Goal: Information Seeking & Learning: Learn about a topic

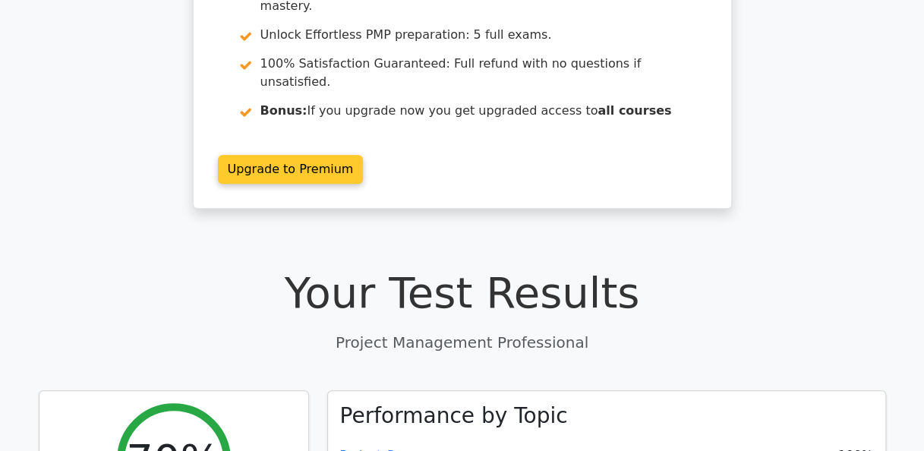
scroll to position [531, 0]
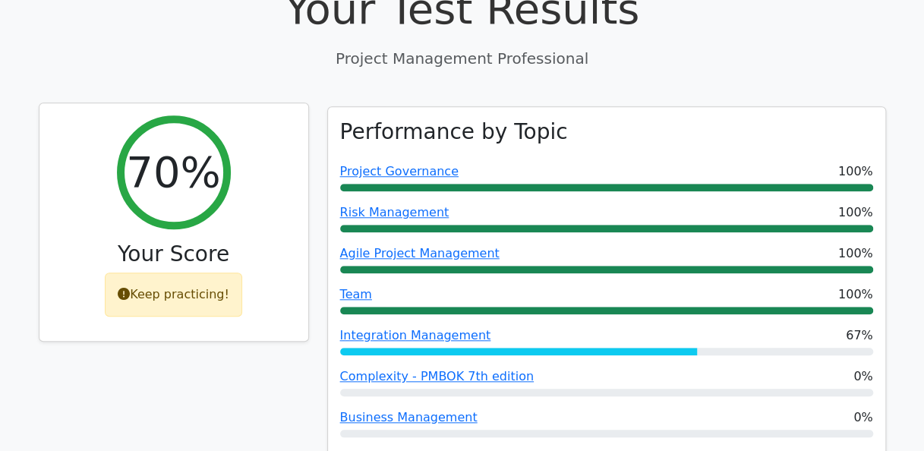
click at [211, 273] on div "Keep practicing!" at bounding box center [173, 295] width 137 height 44
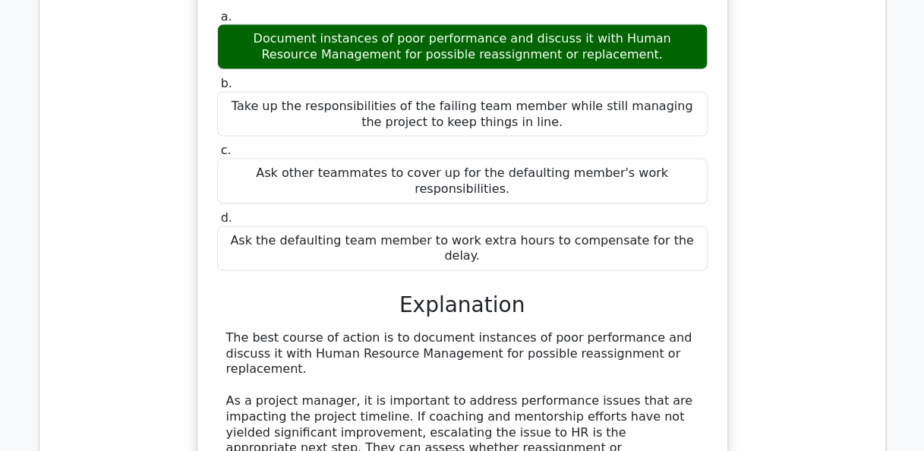
scroll to position [1519, 0]
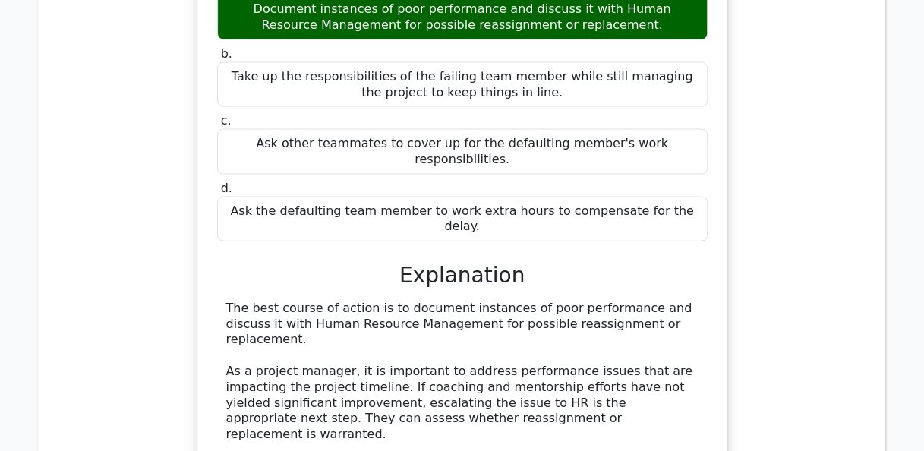
drag, startPoint x: 125, startPoint y: 325, endPoint x: 177, endPoint y: 346, distance: 56.5
click at [177, 346] on div "You are leading a multi-discipline project. One of the key team members consist…" at bounding box center [463, 251] width 822 height 830
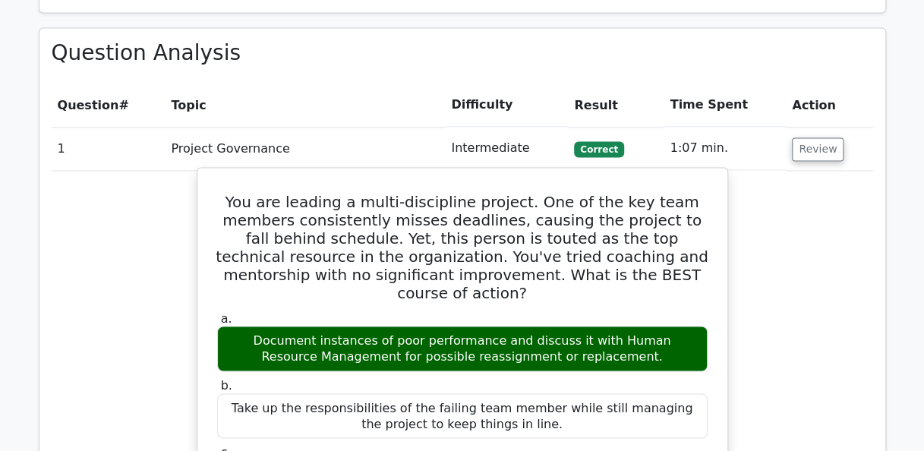
scroll to position [1063, 0]
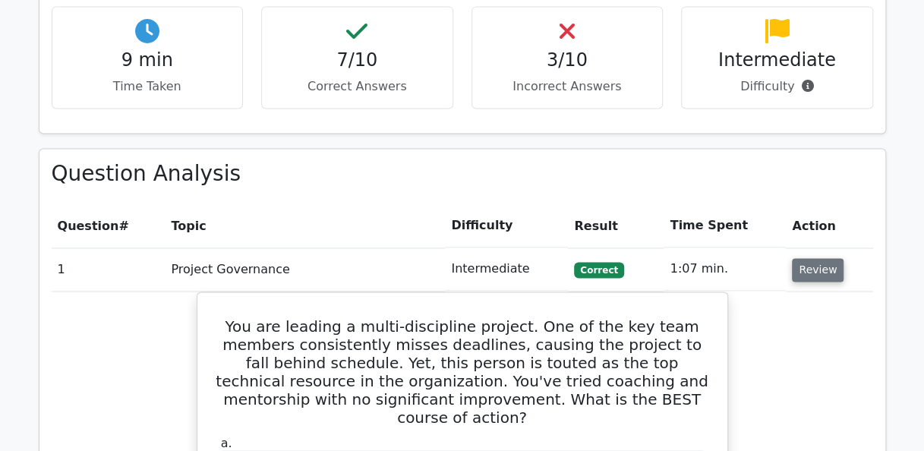
click at [806, 258] on button "Review" at bounding box center [818, 270] width 52 height 24
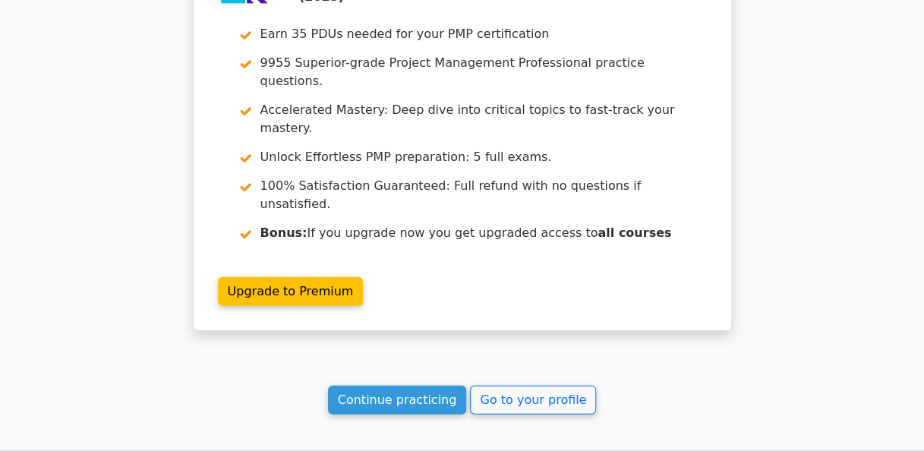
scroll to position [1960, 0]
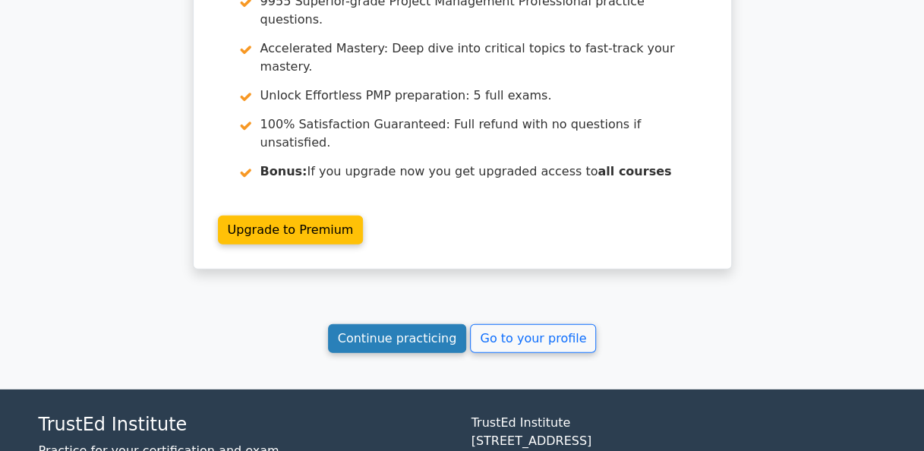
click at [402, 324] on link "Continue practicing" at bounding box center [397, 338] width 139 height 29
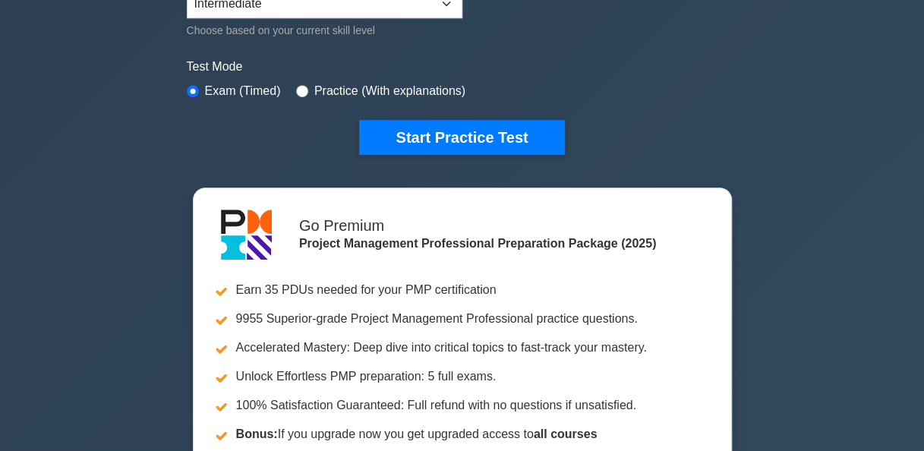
scroll to position [412, 0]
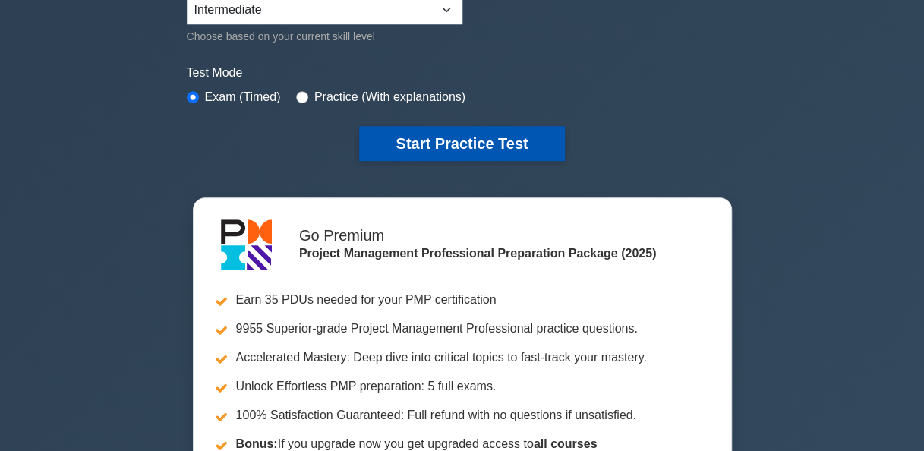
click at [471, 135] on button "Start Practice Test" at bounding box center [461, 143] width 205 height 35
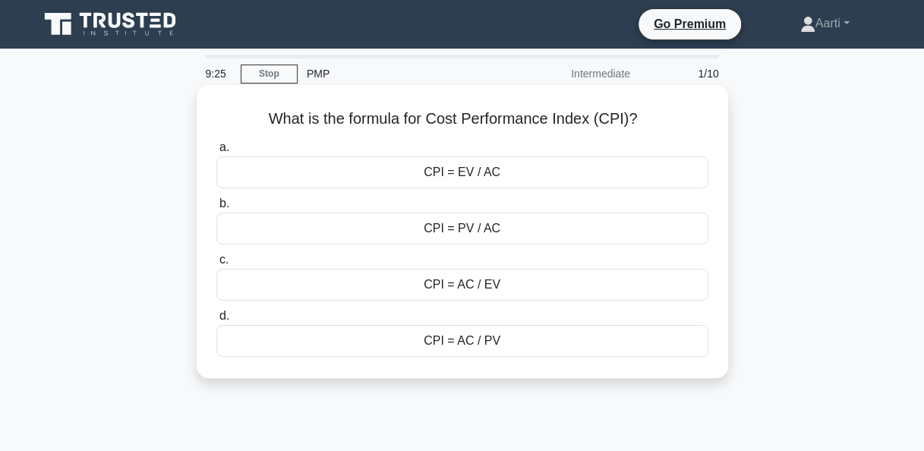
click at [474, 179] on div "CPI = EV / AC" at bounding box center [462, 172] width 492 height 32
click at [216, 153] on input "a. CPI = EV / AC" at bounding box center [216, 148] width 0 height 10
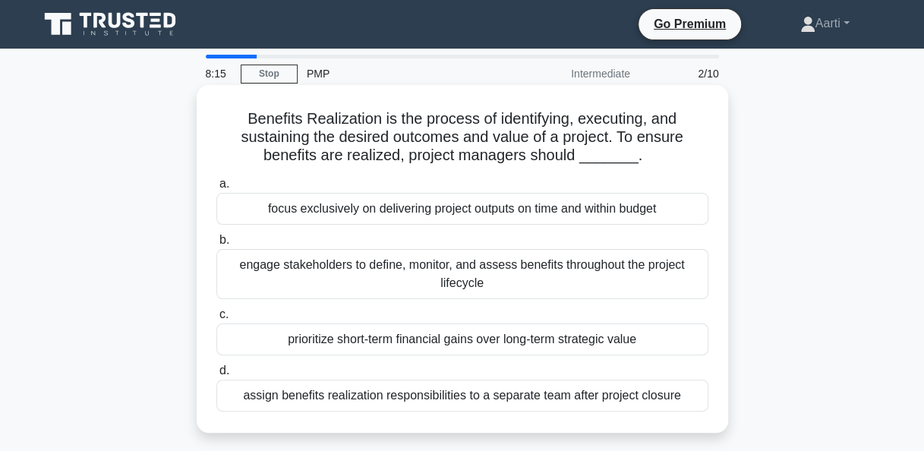
click at [418, 213] on div "focus exclusively on delivering project outputs on time and within budget" at bounding box center [462, 209] width 492 height 32
click at [216, 189] on input "a. focus exclusively on delivering project outputs on time and within budget" at bounding box center [216, 184] width 0 height 10
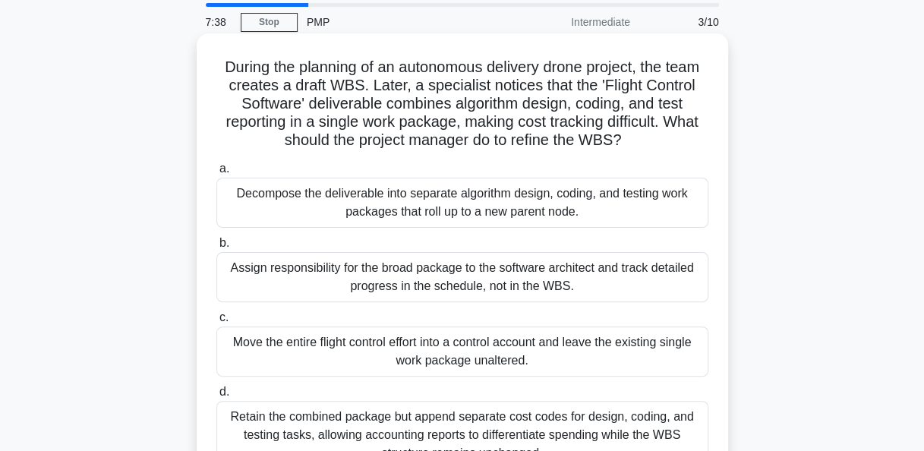
scroll to position [76, 0]
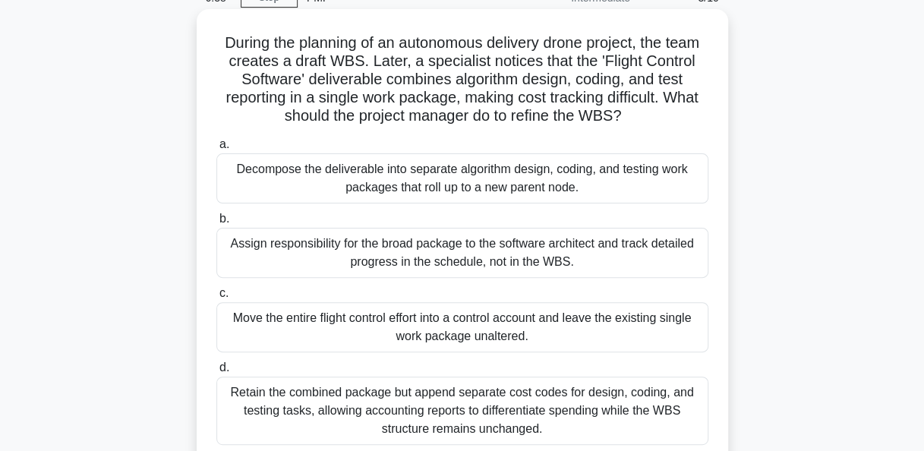
click at [415, 188] on div "Decompose the deliverable into separate algorithm design, coding, and testing w…" at bounding box center [462, 178] width 492 height 50
click at [216, 150] on input "a. Decompose the deliverable into separate algorithm design, coding, and testin…" at bounding box center [216, 145] width 0 height 10
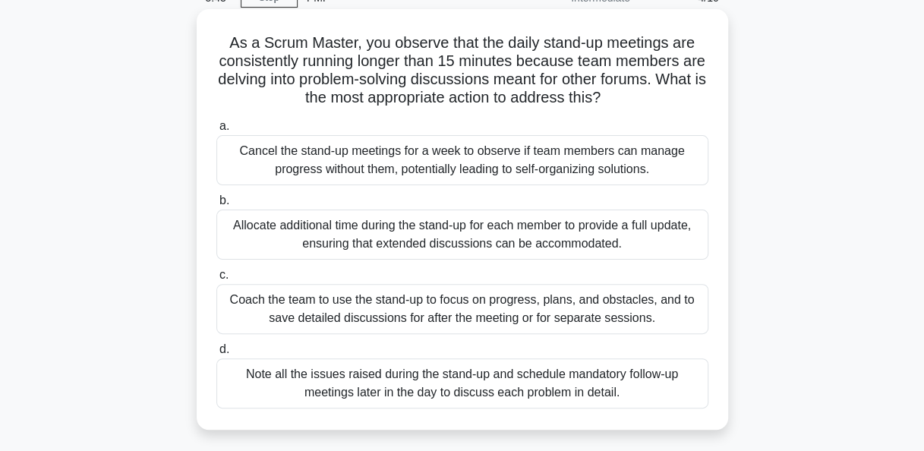
click at [405, 311] on div "Coach the team to use the stand-up to focus on progress, plans, and obstacles, …" at bounding box center [462, 309] width 492 height 50
click at [216, 280] on input "c. Coach the team to use the stand-up to focus on progress, plans, and obstacle…" at bounding box center [216, 275] width 0 height 10
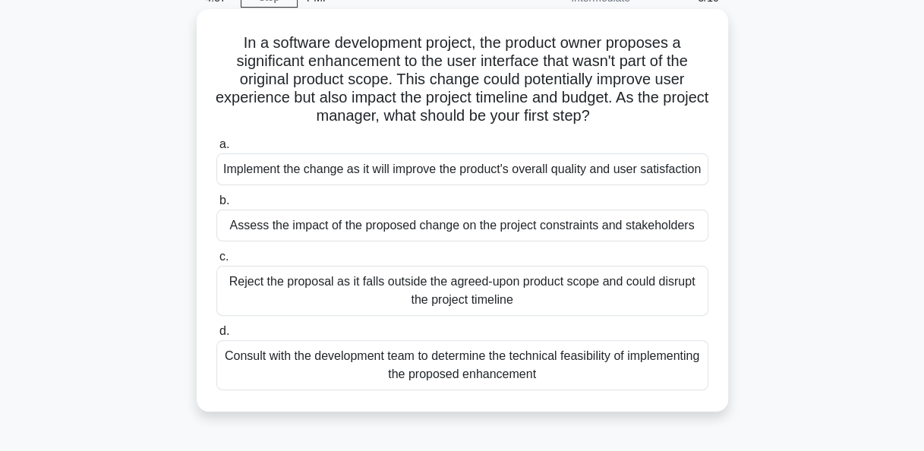
click at [456, 241] on div "Assess the impact of the proposed change on the project constraints and stakeho…" at bounding box center [462, 226] width 492 height 32
click at [216, 206] on input "b. Assess the impact of the proposed change on the project constraints and stak…" at bounding box center [216, 201] width 0 height 10
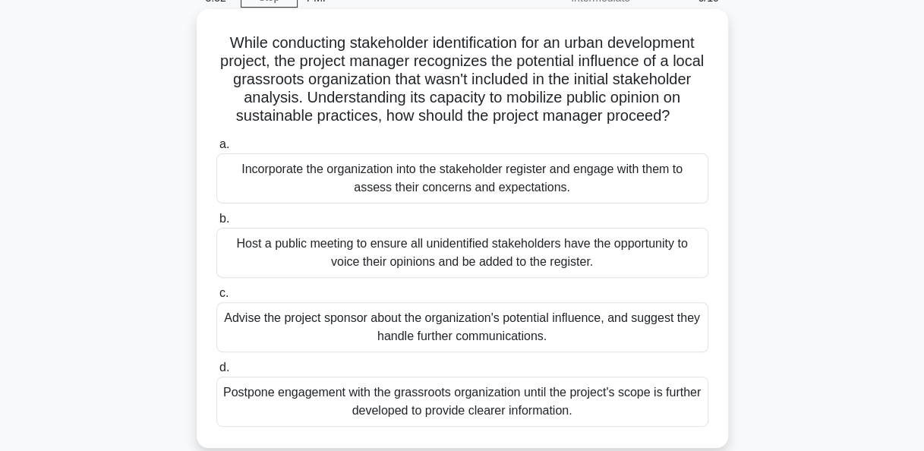
click at [500, 203] on div "Incorporate the organization into the stakeholder register and engage with them…" at bounding box center [462, 178] width 492 height 50
click at [216, 150] on input "a. Incorporate the organization into the stakeholder register and engage with t…" at bounding box center [216, 145] width 0 height 10
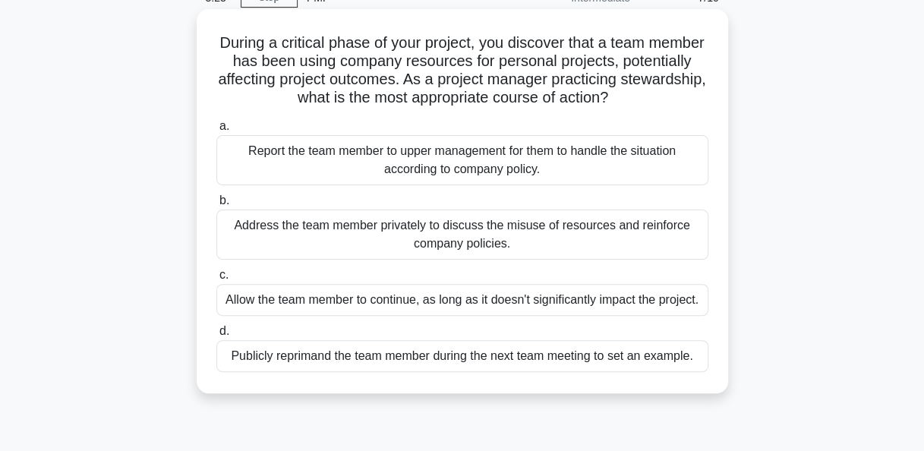
click at [341, 229] on div "Address the team member privately to discuss the misuse of resources and reinfo…" at bounding box center [462, 235] width 492 height 50
click at [216, 206] on input "b. Address the team member privately to discuss the misuse of resources and rei…" at bounding box center [216, 201] width 0 height 10
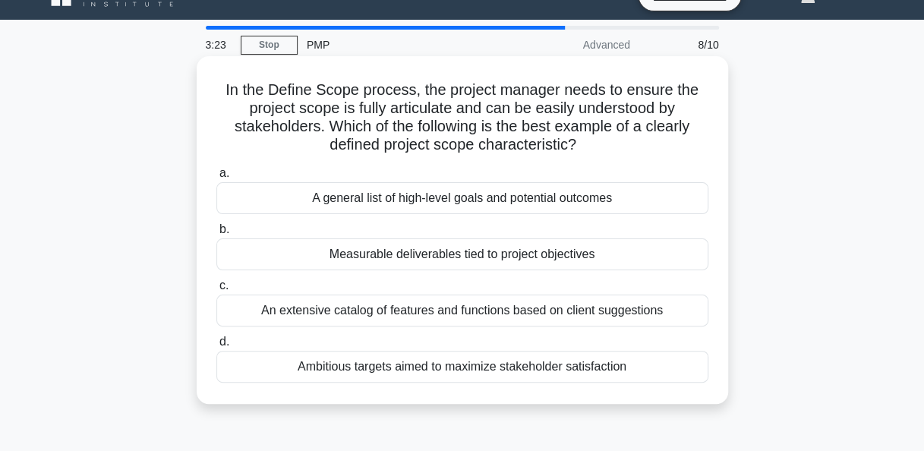
scroll to position [0, 0]
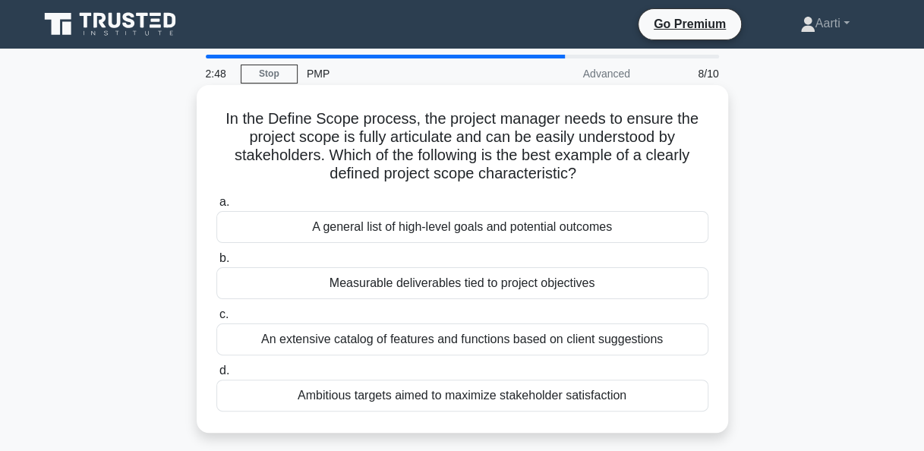
click at [415, 289] on div "Measurable deliverables tied to project objectives" at bounding box center [462, 283] width 492 height 32
click at [216, 263] on input "b. Measurable deliverables tied to project objectives" at bounding box center [216, 259] width 0 height 10
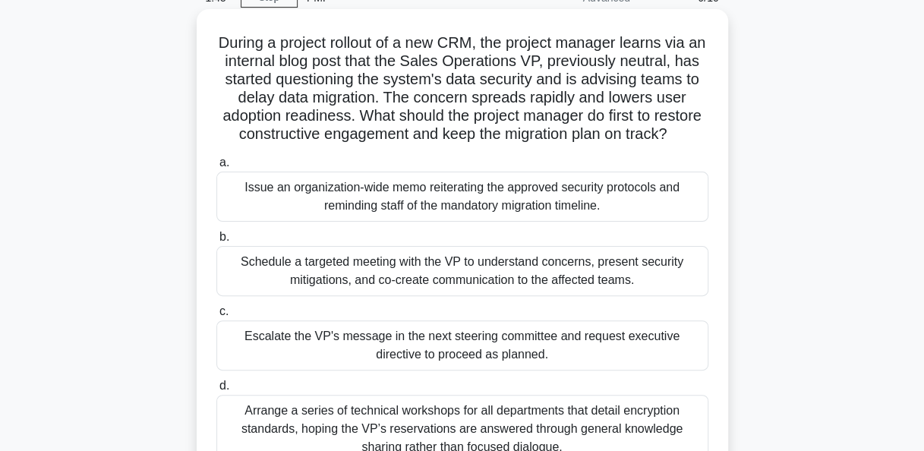
scroll to position [152, 0]
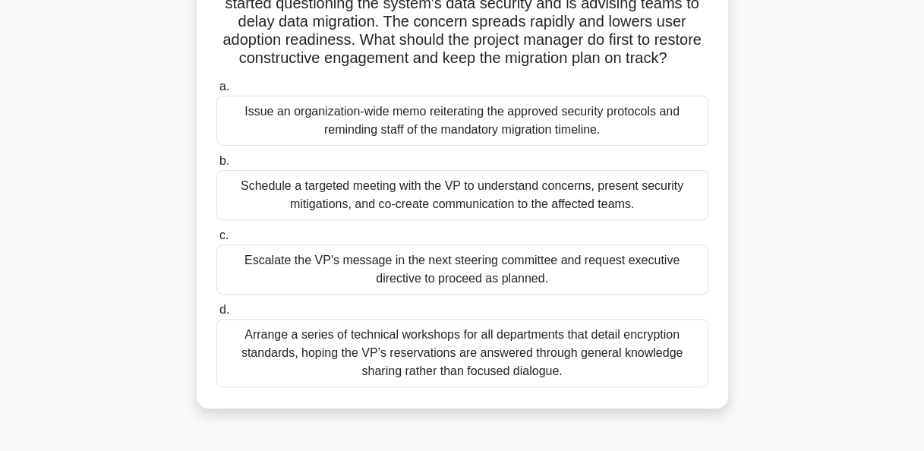
click at [387, 362] on div "Arrange a series of technical workshops for all departments that detail encrypt…" at bounding box center [462, 353] width 492 height 68
click at [216, 315] on input "d. Arrange a series of technical workshops for all departments that detail encr…" at bounding box center [216, 310] width 0 height 10
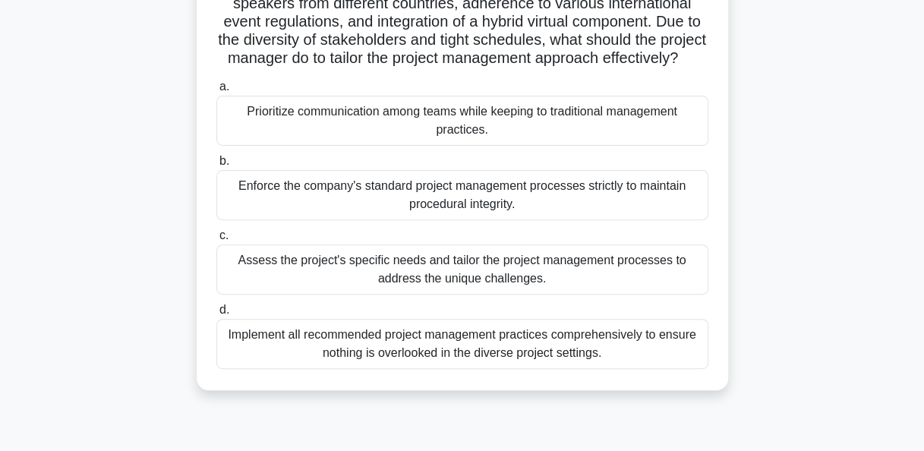
click at [348, 287] on div "Assess the project's specific needs and tailor the project management processes…" at bounding box center [462, 269] width 492 height 50
click at [216, 241] on input "c. Assess the project's specific needs and tailor the project management proces…" at bounding box center [216, 236] width 0 height 10
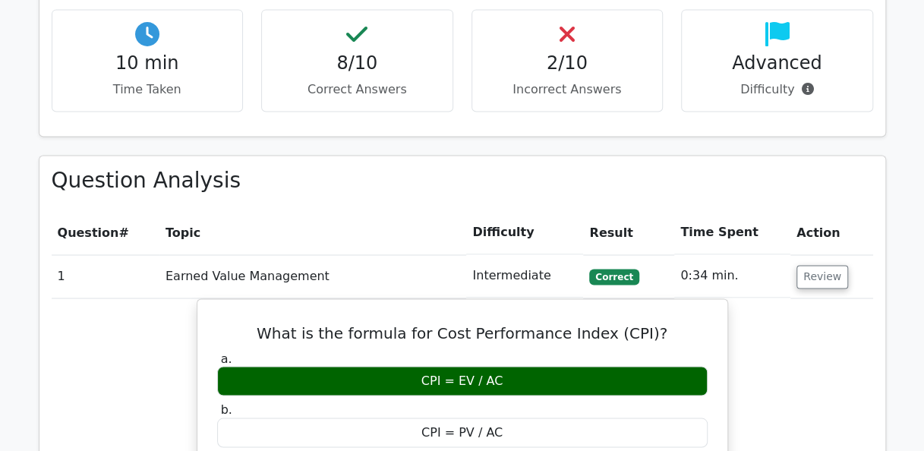
scroll to position [1063, 0]
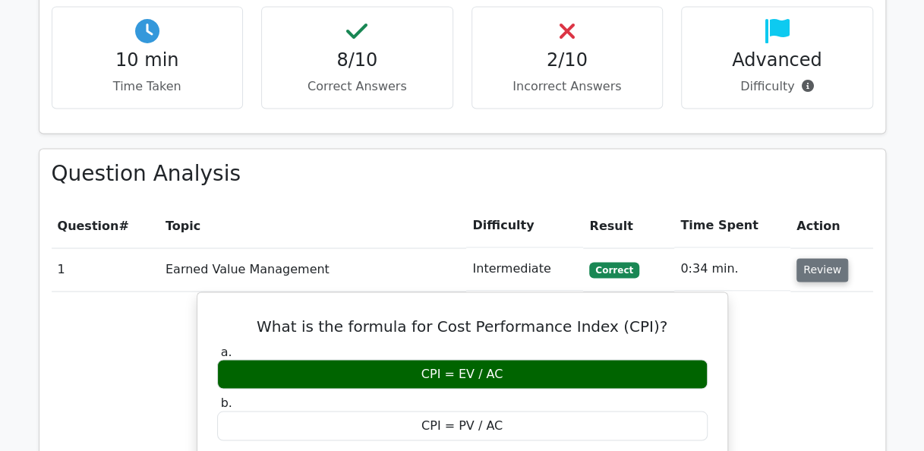
click at [819, 258] on button "Review" at bounding box center [822, 270] width 52 height 24
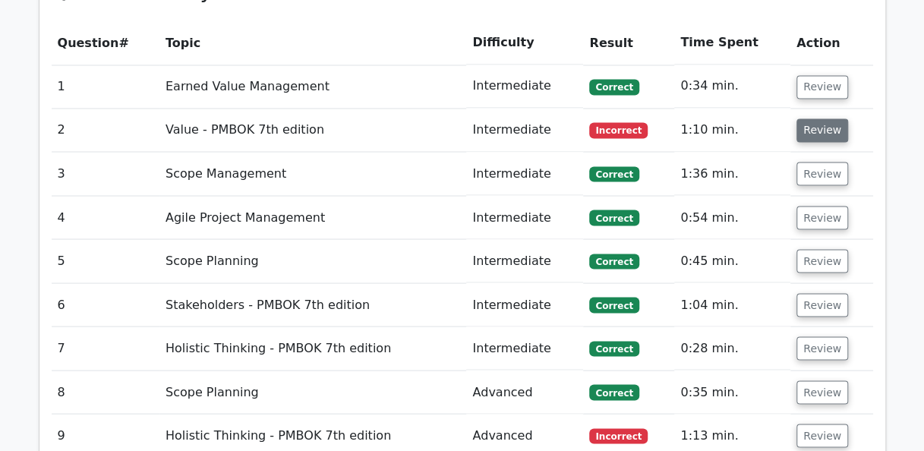
scroll to position [1215, 0]
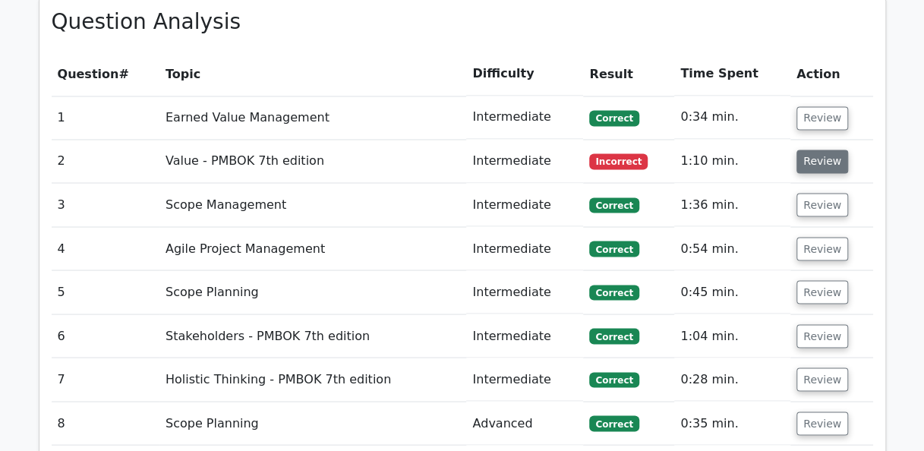
click at [823, 150] on button "Review" at bounding box center [822, 162] width 52 height 24
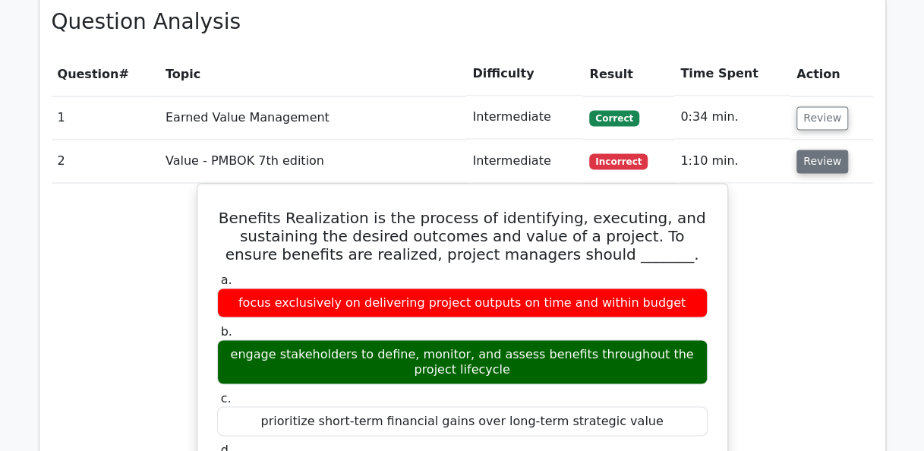
click at [818, 150] on button "Review" at bounding box center [822, 162] width 52 height 24
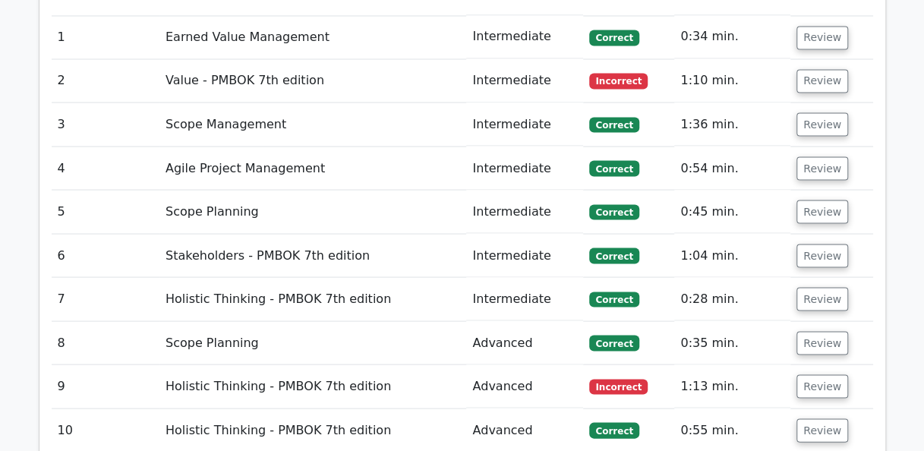
scroll to position [1367, 0]
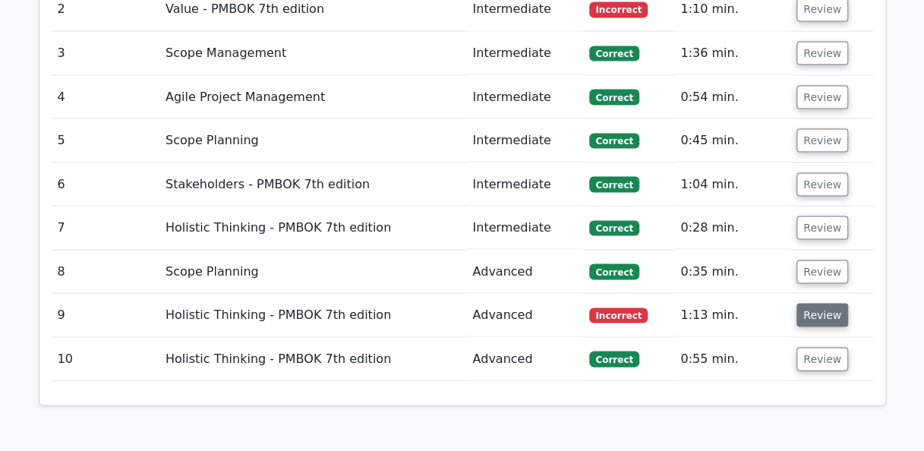
click at [826, 303] on button "Review" at bounding box center [822, 315] width 52 height 24
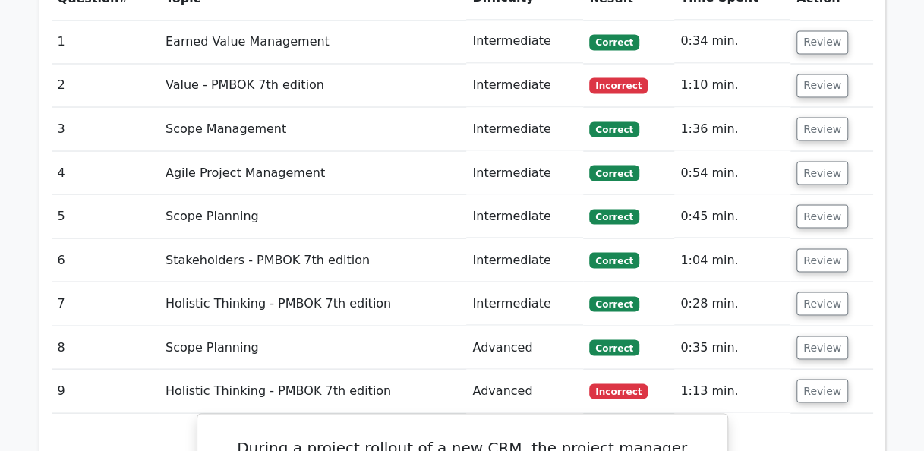
scroll to position [1519, 0]
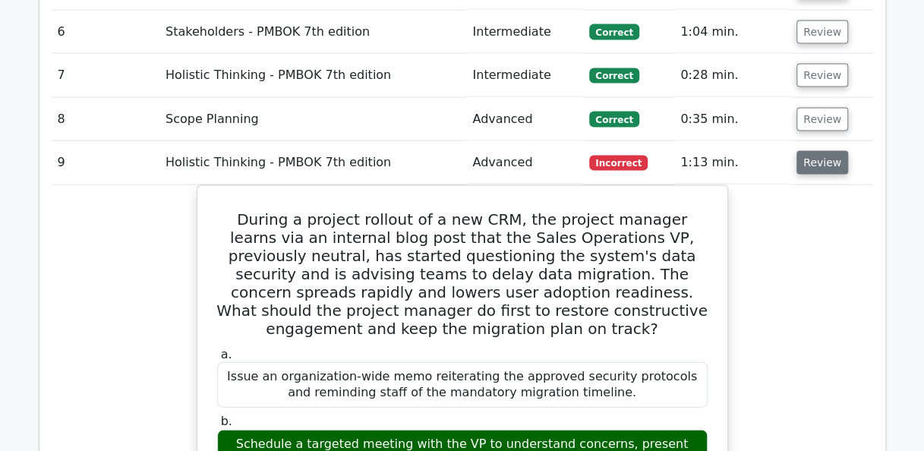
click at [817, 151] on button "Review" at bounding box center [822, 163] width 52 height 24
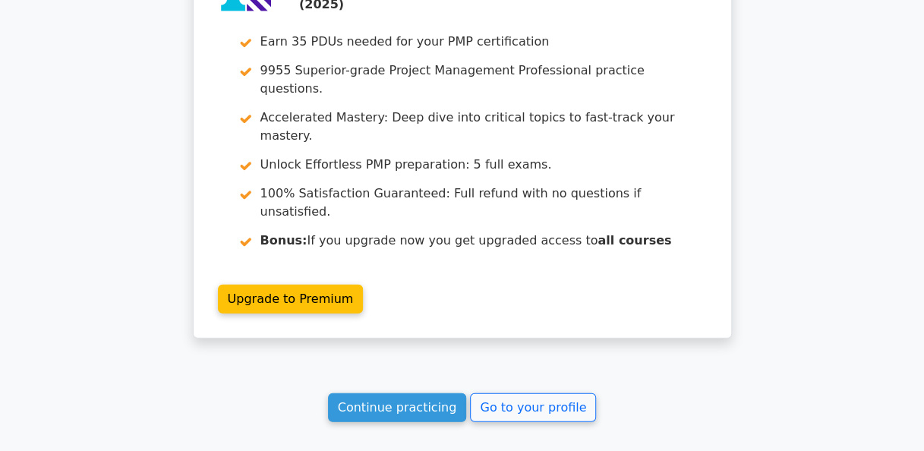
scroll to position [1898, 0]
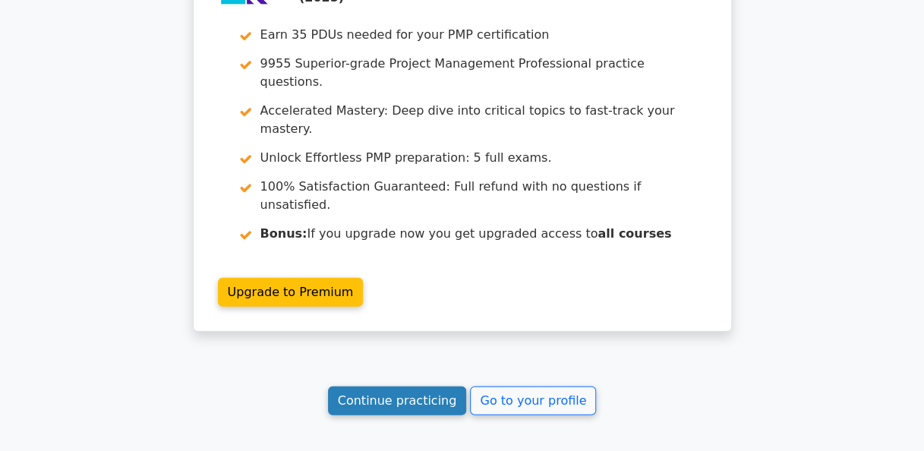
click at [383, 386] on link "Continue practicing" at bounding box center [397, 400] width 139 height 29
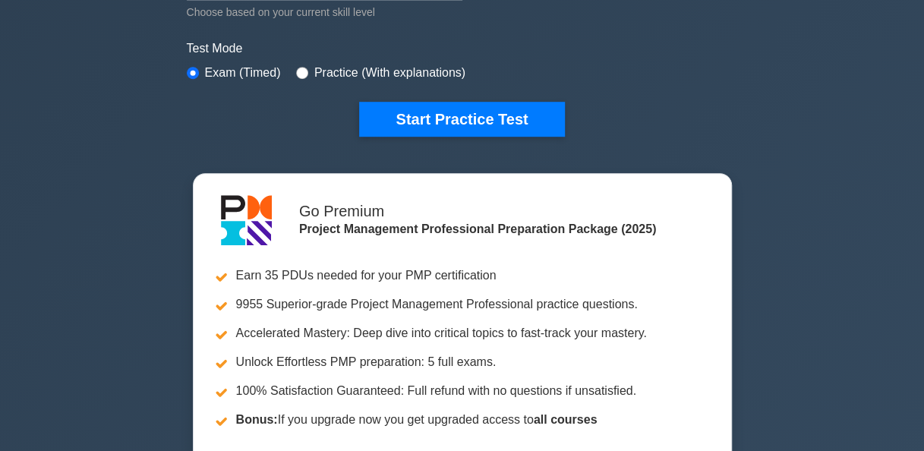
scroll to position [456, 0]
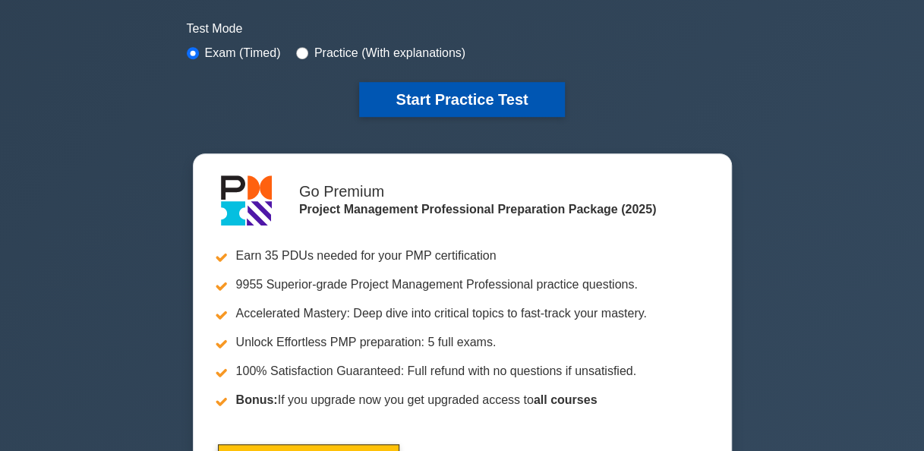
click at [496, 89] on button "Start Practice Test" at bounding box center [461, 99] width 205 height 35
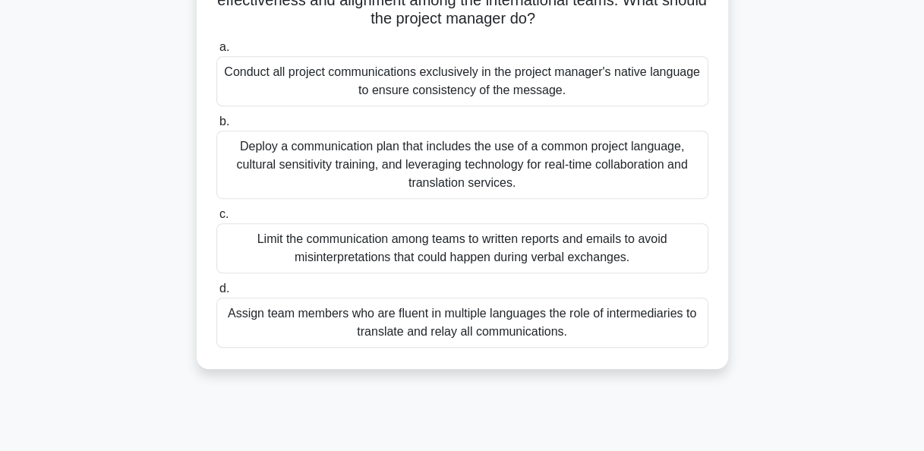
scroll to position [369, 0]
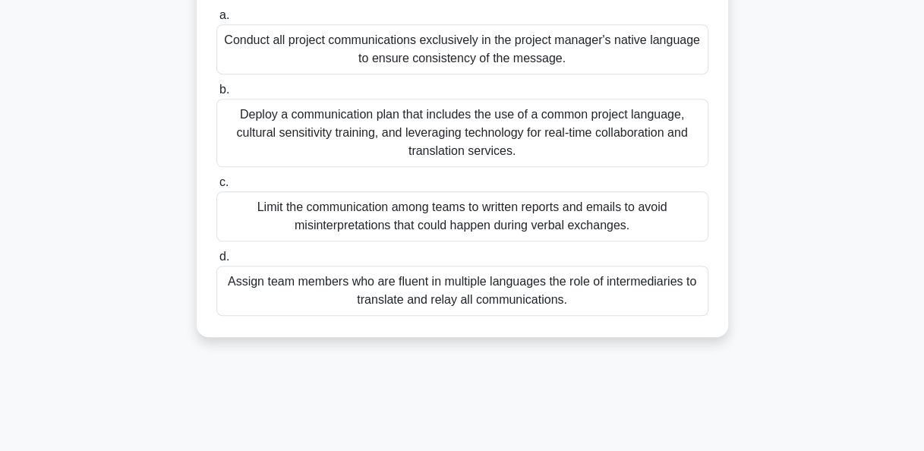
click at [333, 150] on div "Deploy a communication plan that includes the use of a common project language,…" at bounding box center [462, 133] width 492 height 68
click at [216, 95] on input "b. Deploy a communication plan that includes the use of a common project langua…" at bounding box center [216, 90] width 0 height 10
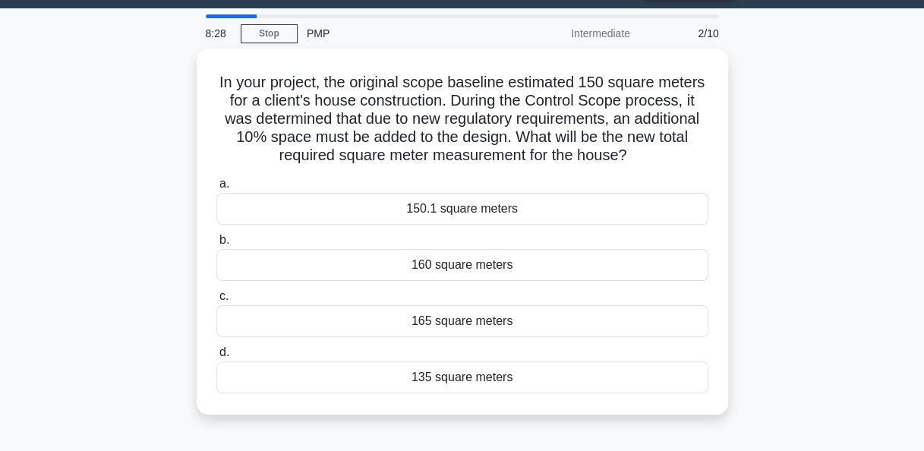
scroll to position [76, 0]
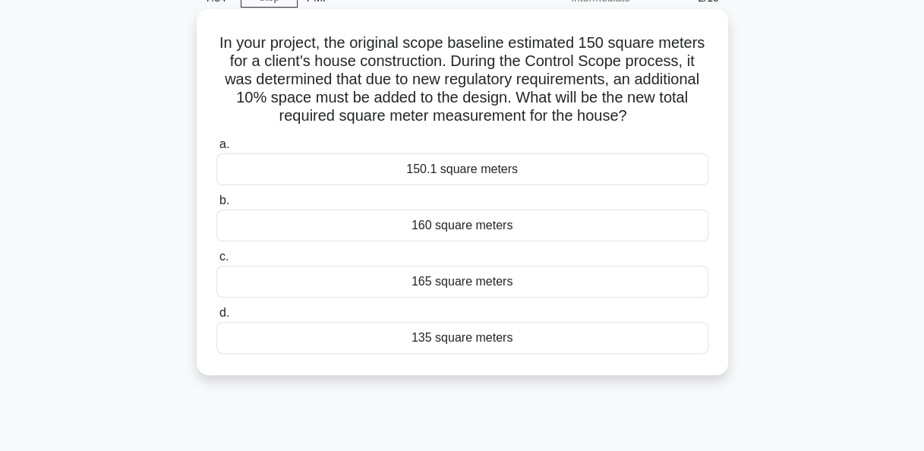
click at [402, 284] on div "165 square meters" at bounding box center [462, 282] width 492 height 32
click at [216, 262] on input "c. 165 square meters" at bounding box center [216, 257] width 0 height 10
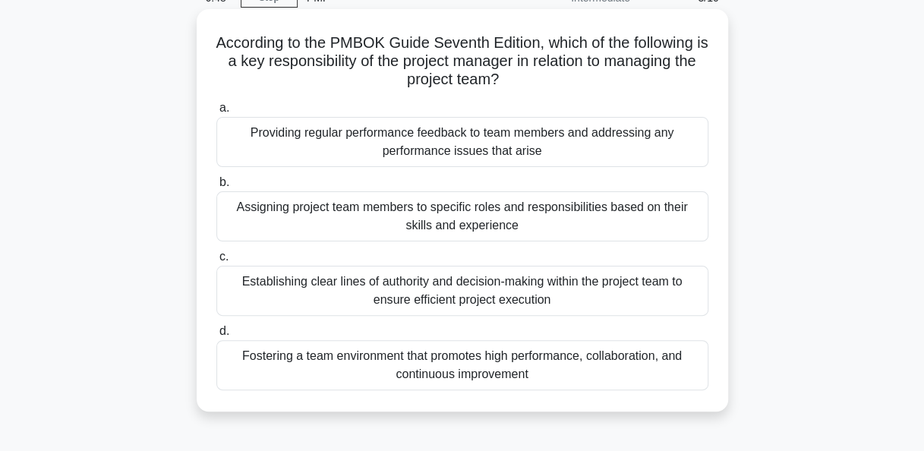
click at [460, 219] on div "Assigning project team members to specific roles and responsibilities based on …" at bounding box center [462, 216] width 492 height 50
click at [216, 188] on input "b. Assigning project team members to specific roles and responsibilities based …" at bounding box center [216, 183] width 0 height 10
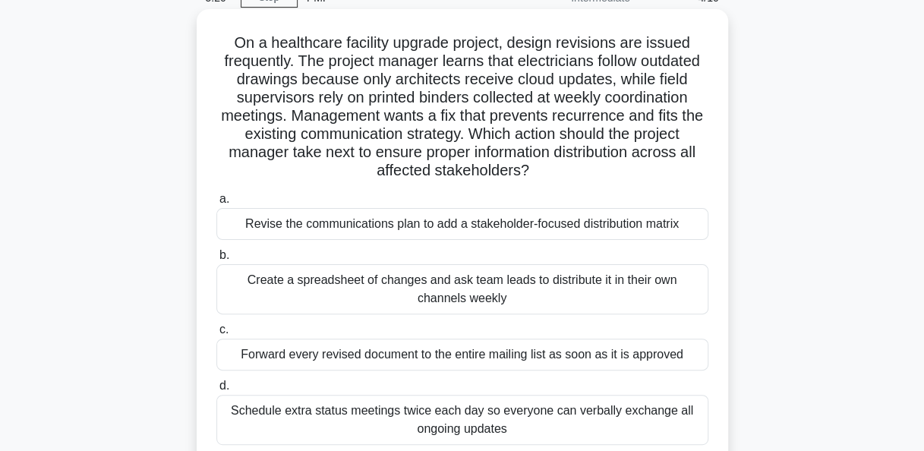
scroll to position [152, 0]
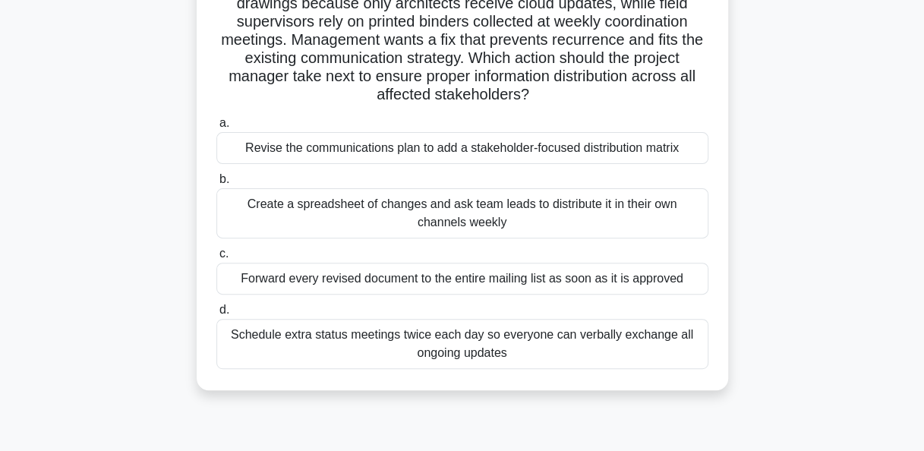
click at [413, 278] on div "Forward every revised document to the entire mailing list as soon as it is appr…" at bounding box center [462, 279] width 492 height 32
click at [216, 259] on input "c. Forward every revised document to the entire mailing list as soon as it is a…" at bounding box center [216, 254] width 0 height 10
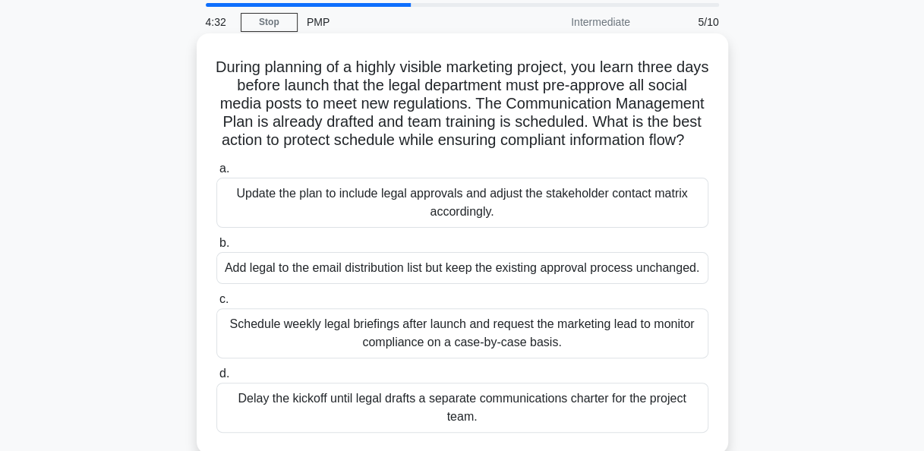
scroll to position [76, 0]
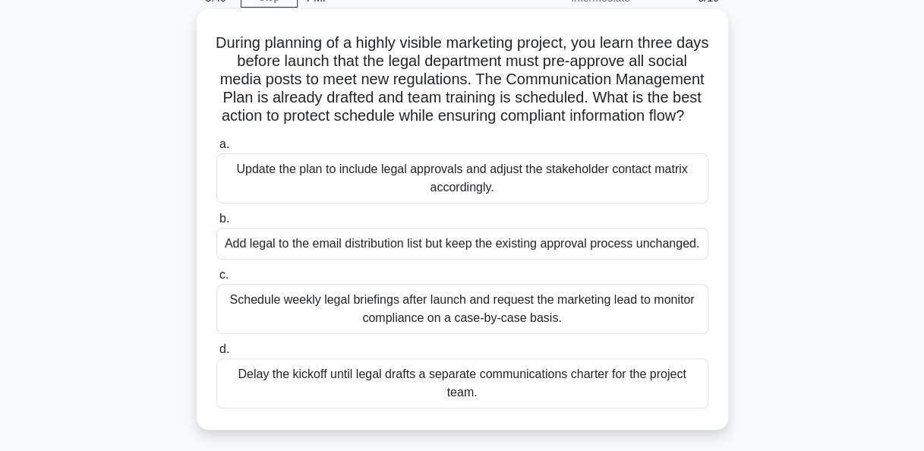
click at [449, 202] on div "Update the plan to include legal approvals and adjust the stakeholder contact m…" at bounding box center [462, 178] width 492 height 50
click at [216, 150] on input "a. Update the plan to include legal approvals and adjust the stakeholder contac…" at bounding box center [216, 145] width 0 height 10
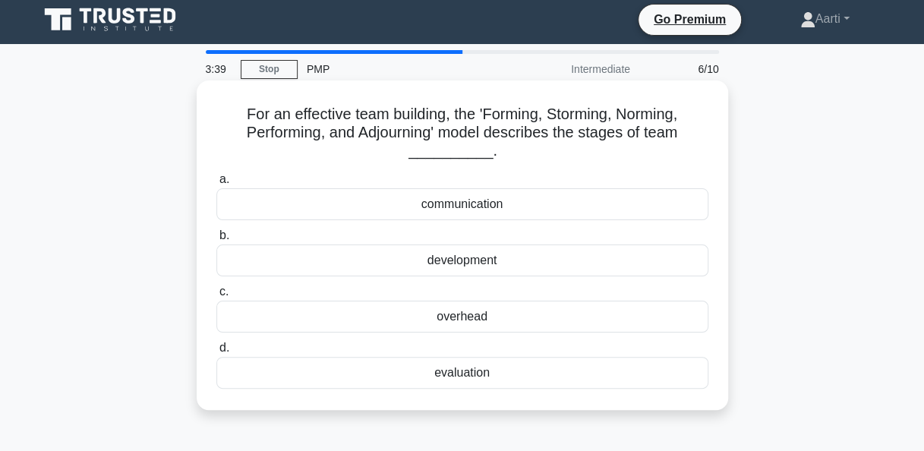
scroll to position [0, 0]
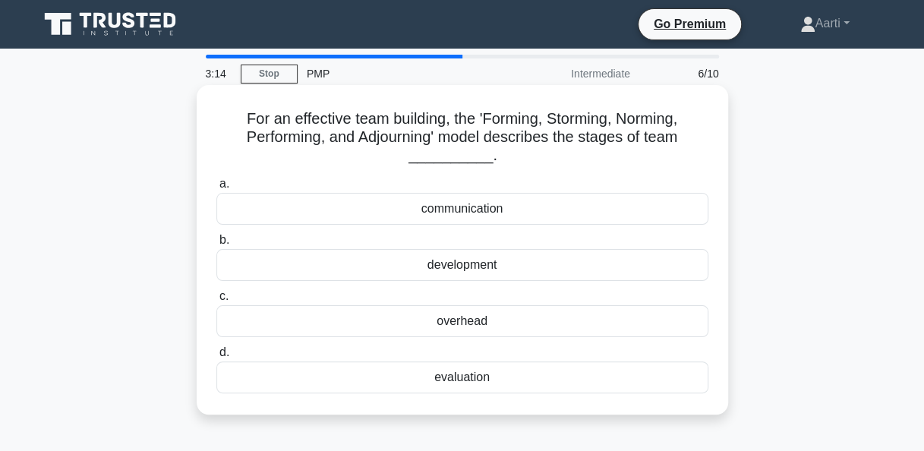
click at [473, 270] on div "development" at bounding box center [462, 265] width 492 height 32
click at [216, 245] on input "b. development" at bounding box center [216, 240] width 0 height 10
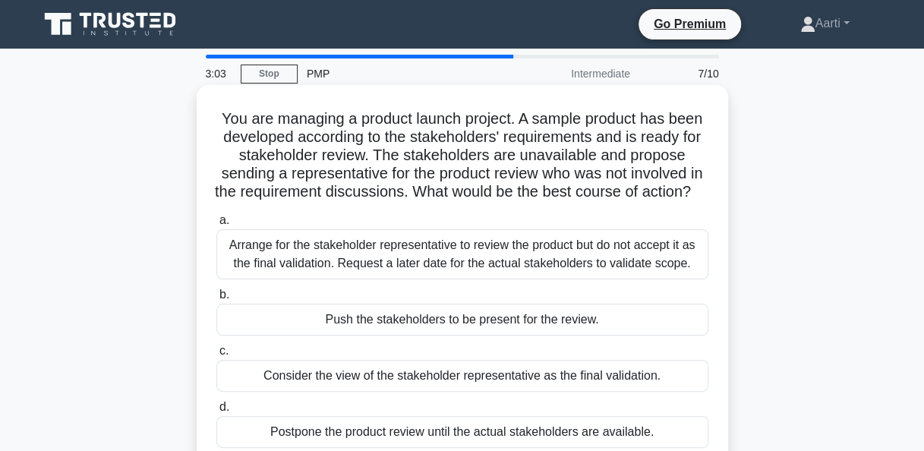
scroll to position [76, 0]
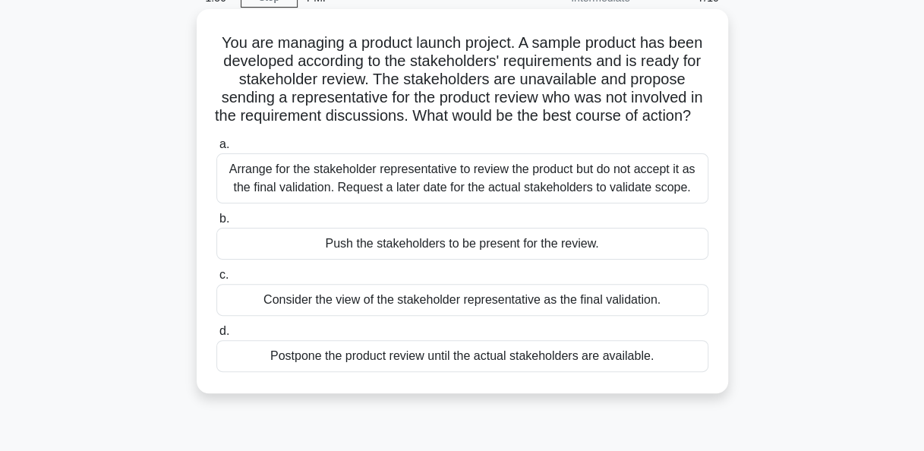
click at [449, 203] on div "Arrange for the stakeholder representative to review the product but do not acc…" at bounding box center [462, 178] width 492 height 50
click at [216, 150] on input "a. Arrange for the stakeholder representative to review the product but do not …" at bounding box center [216, 145] width 0 height 10
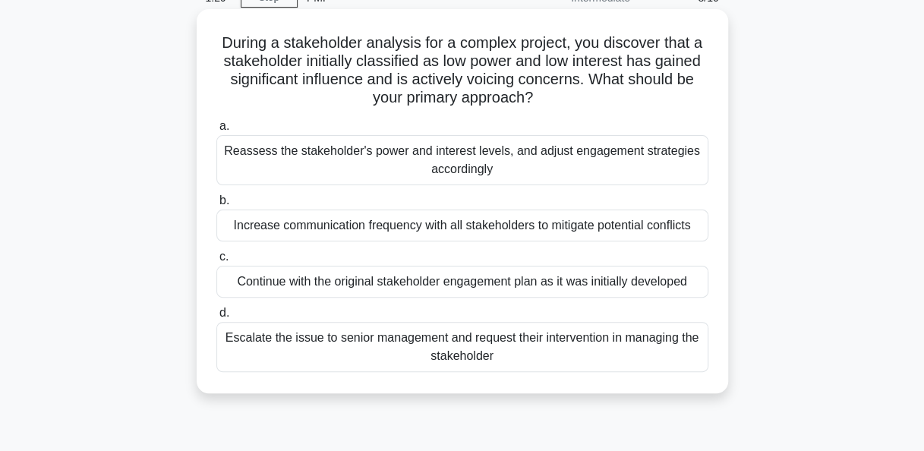
click at [448, 166] on div "Reassess the stakeholder's power and interest levels, and adjust engagement str…" at bounding box center [462, 160] width 492 height 50
click at [216, 131] on input "a. Reassess the stakeholder's power and interest levels, and adjust engagement …" at bounding box center [216, 126] width 0 height 10
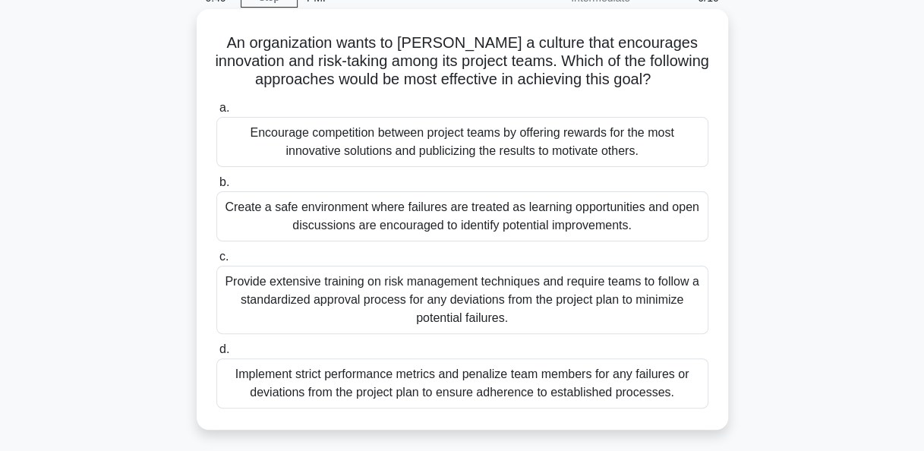
click at [377, 153] on div "Encourage competition between project teams by offering rewards for the most in…" at bounding box center [462, 142] width 492 height 50
click at [216, 113] on input "a. Encourage competition between project teams by offering rewards for the most…" at bounding box center [216, 108] width 0 height 10
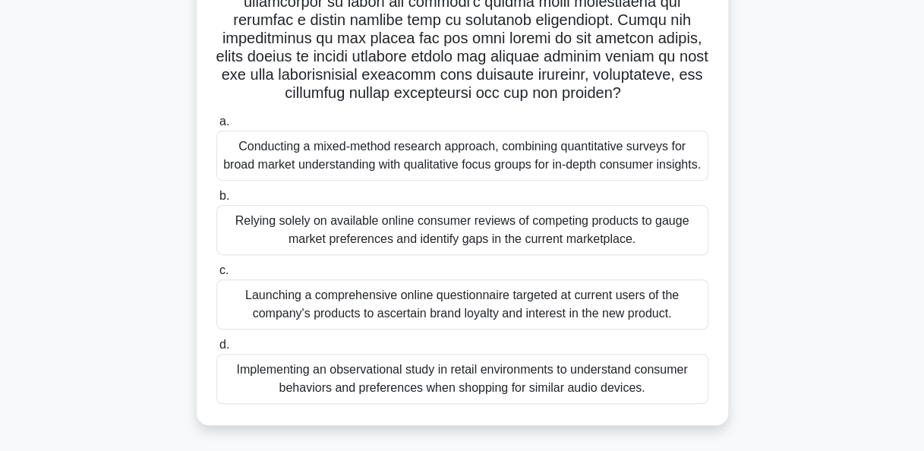
scroll to position [293, 0]
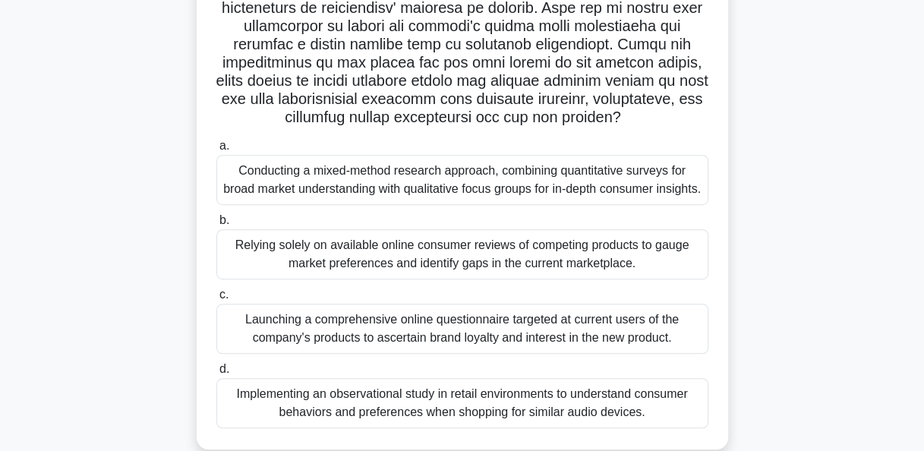
click at [386, 203] on div "Conducting a mixed-method research approach, combining quantitative surveys for…" at bounding box center [462, 180] width 492 height 50
click at [216, 151] on input "a. Conducting a mixed-method research approach, combining quantitative surveys …" at bounding box center [216, 146] width 0 height 10
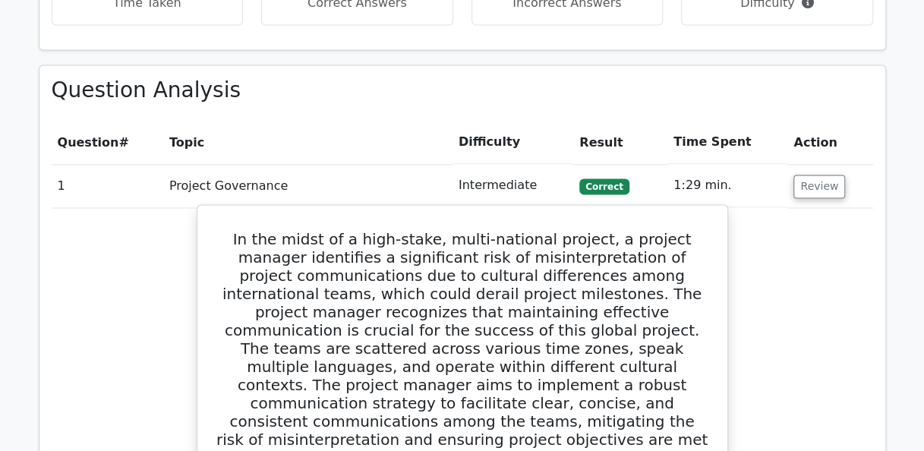
scroll to position [1215, 0]
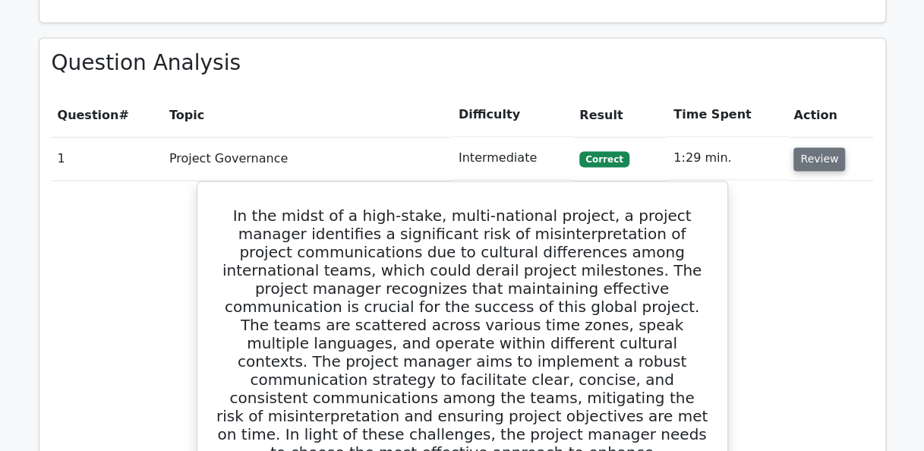
click at [818, 147] on button "Review" at bounding box center [819, 159] width 52 height 24
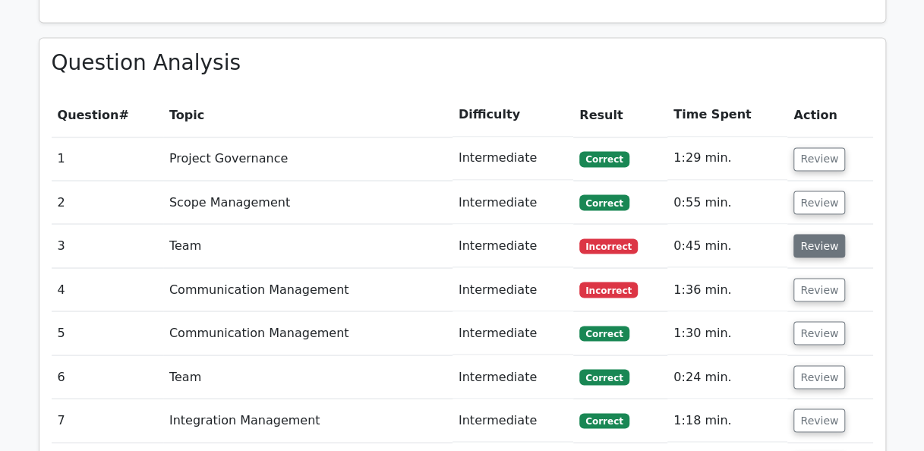
click at [823, 234] on button "Review" at bounding box center [819, 246] width 52 height 24
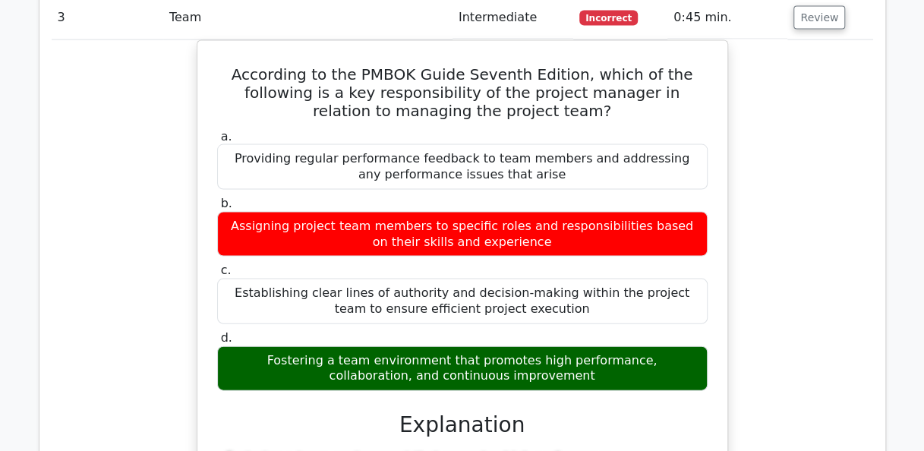
scroll to position [1367, 0]
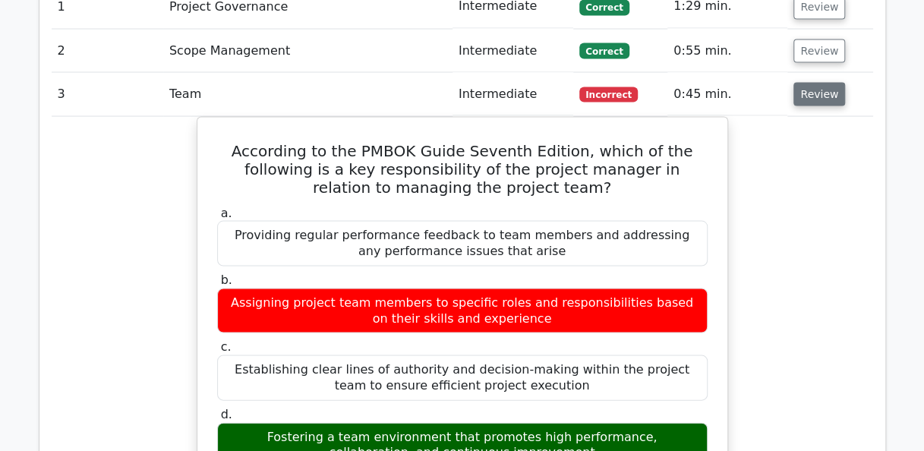
click at [822, 82] on button "Review" at bounding box center [819, 94] width 52 height 24
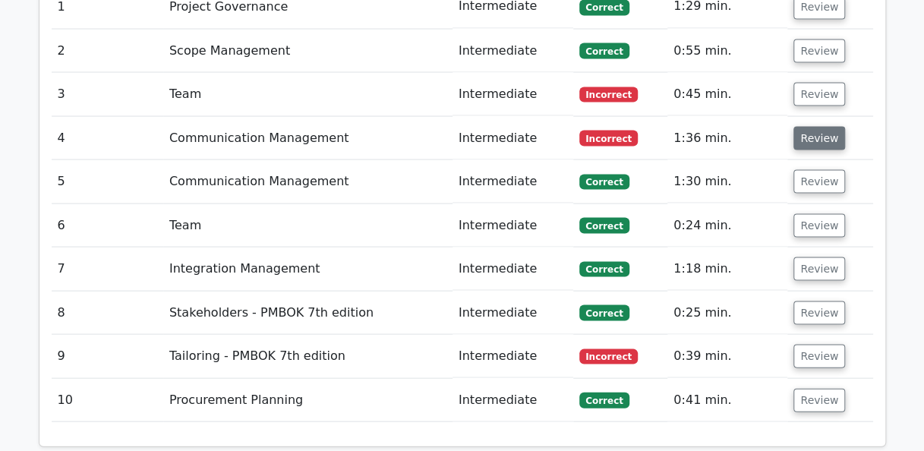
click at [818, 126] on button "Review" at bounding box center [819, 138] width 52 height 24
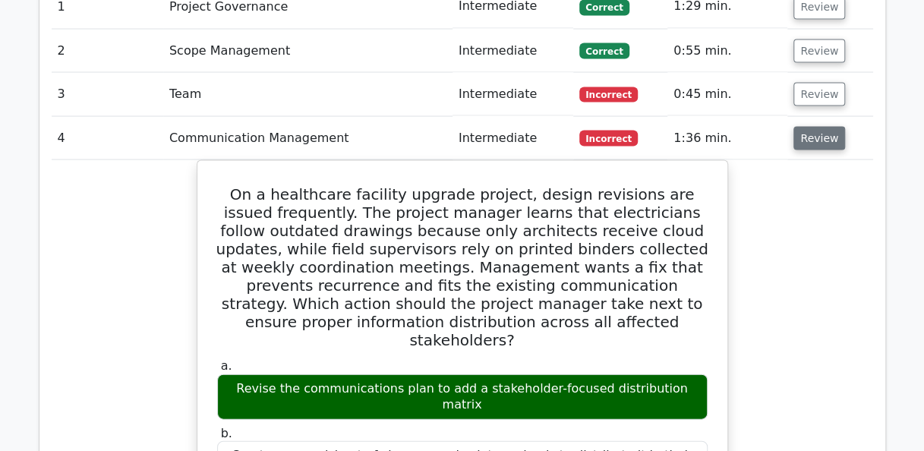
click at [819, 126] on button "Review" at bounding box center [819, 138] width 52 height 24
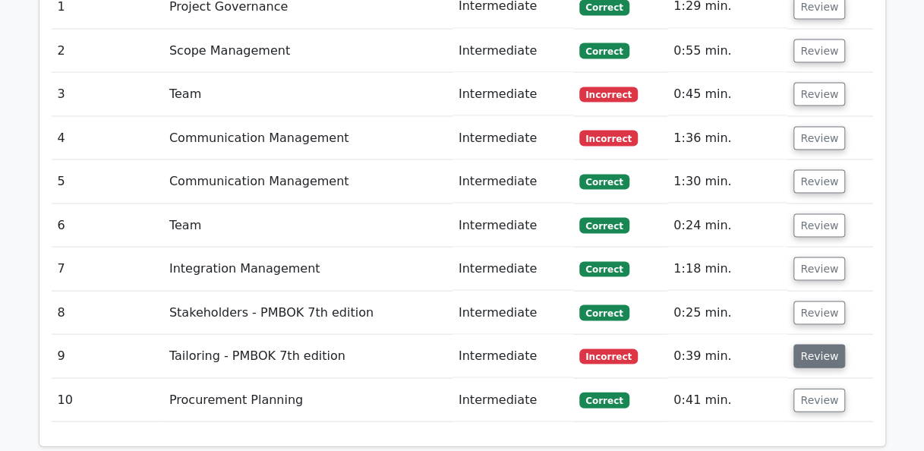
click at [806, 344] on button "Review" at bounding box center [819, 356] width 52 height 24
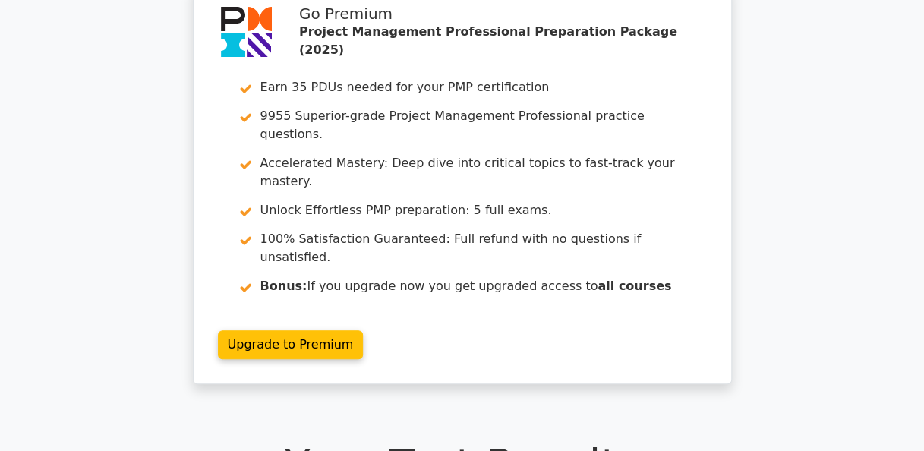
scroll to position [0, 0]
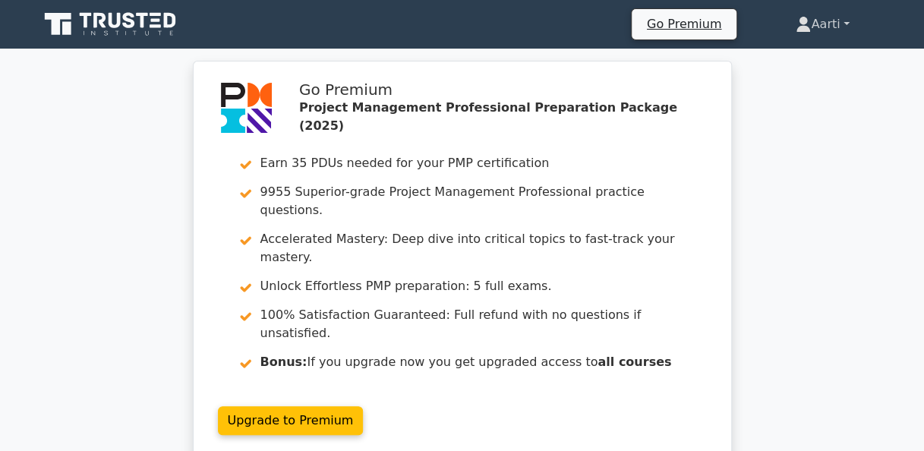
click at [844, 23] on link "Aarti" at bounding box center [822, 24] width 126 height 30
click at [794, 57] on link "Profile" at bounding box center [820, 60] width 120 height 24
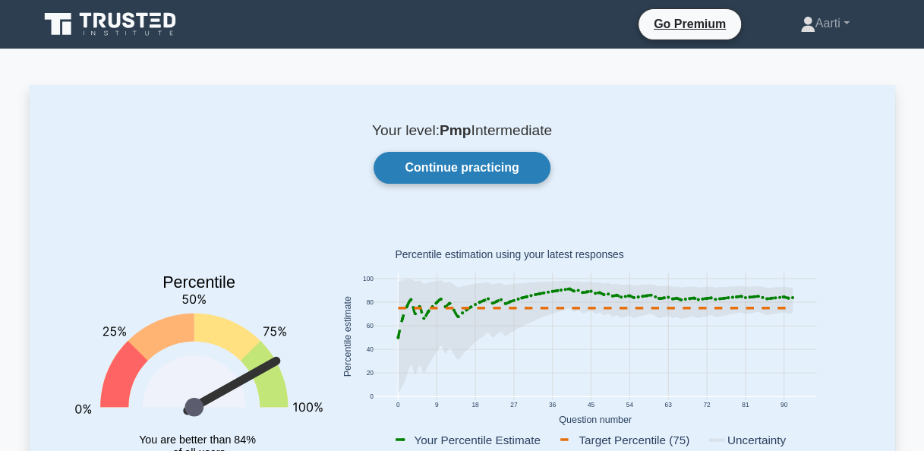
click at [447, 162] on link "Continue practicing" at bounding box center [462, 168] width 176 height 32
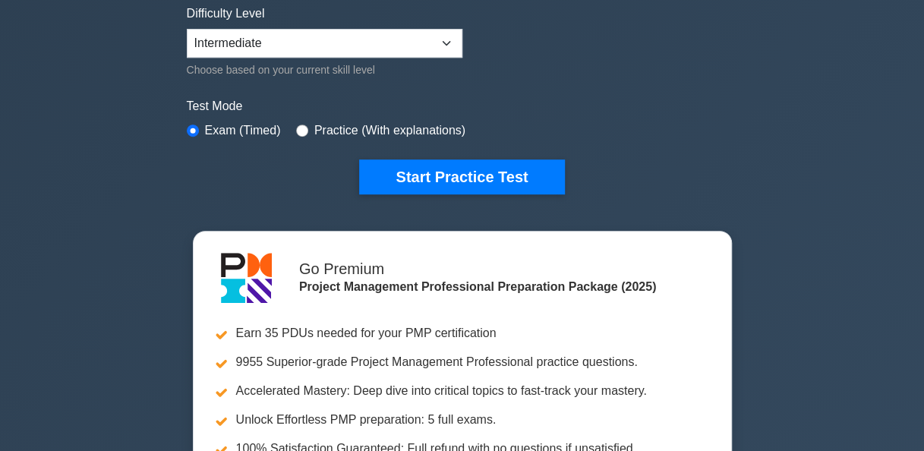
scroll to position [380, 0]
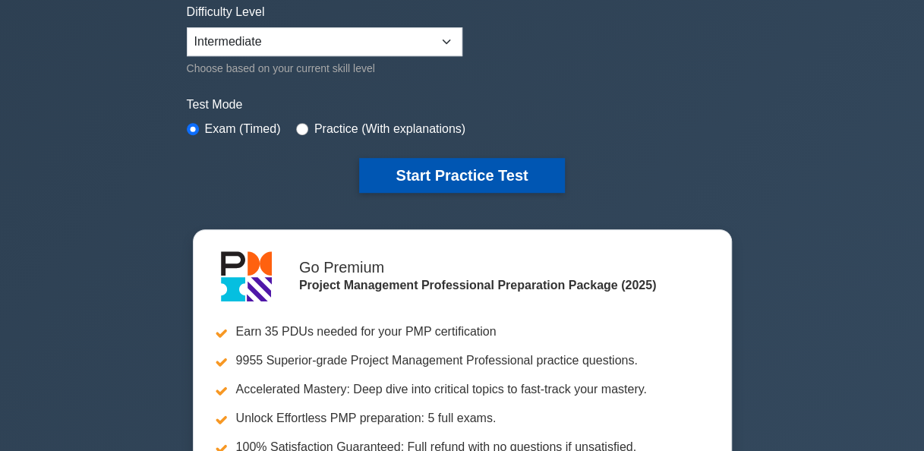
click at [460, 169] on button "Start Practice Test" at bounding box center [461, 175] width 205 height 35
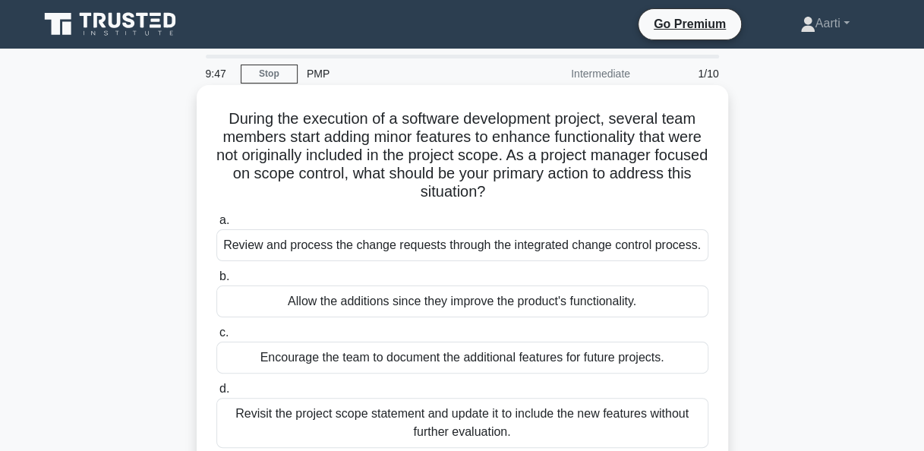
scroll to position [76, 0]
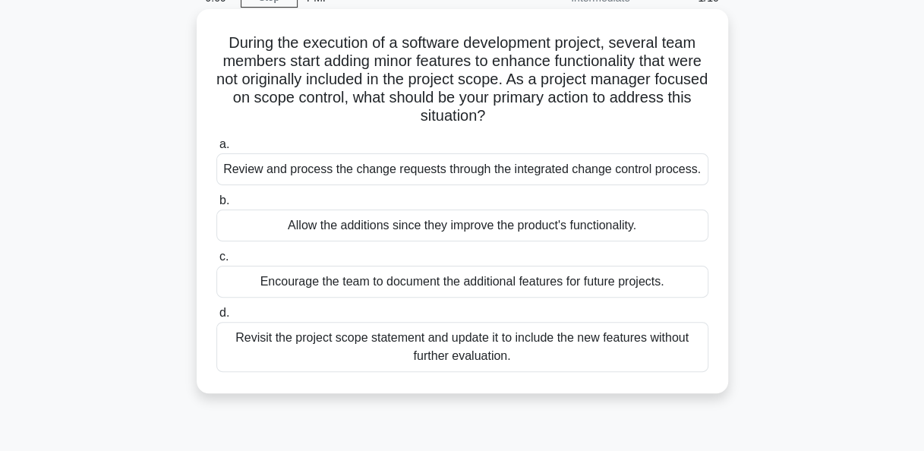
click at [415, 175] on div "Review and process the change requests through the integrated change control pr…" at bounding box center [462, 169] width 492 height 32
click at [216, 150] on input "a. Review and process the change requests through the integrated change control…" at bounding box center [216, 145] width 0 height 10
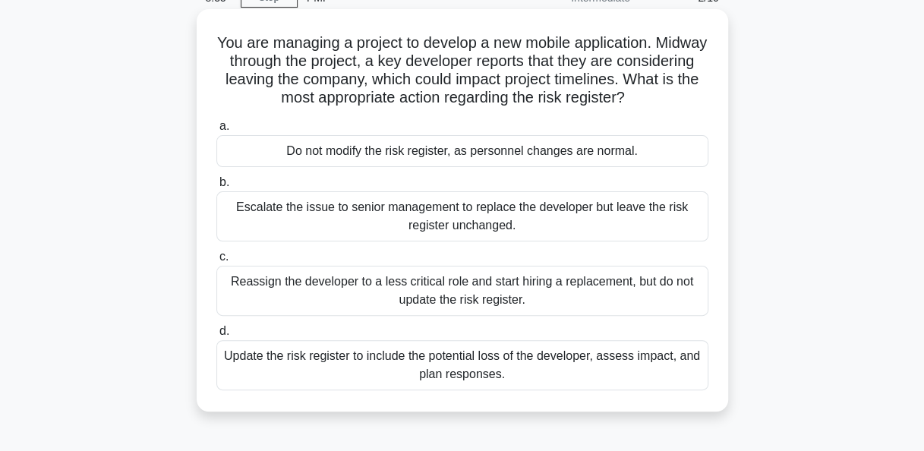
click at [522, 367] on div "Update the risk register to include the potential loss of the developer, assess…" at bounding box center [462, 365] width 492 height 50
click at [216, 336] on input "d. Update the risk register to include the potential loss of the developer, ass…" at bounding box center [216, 331] width 0 height 10
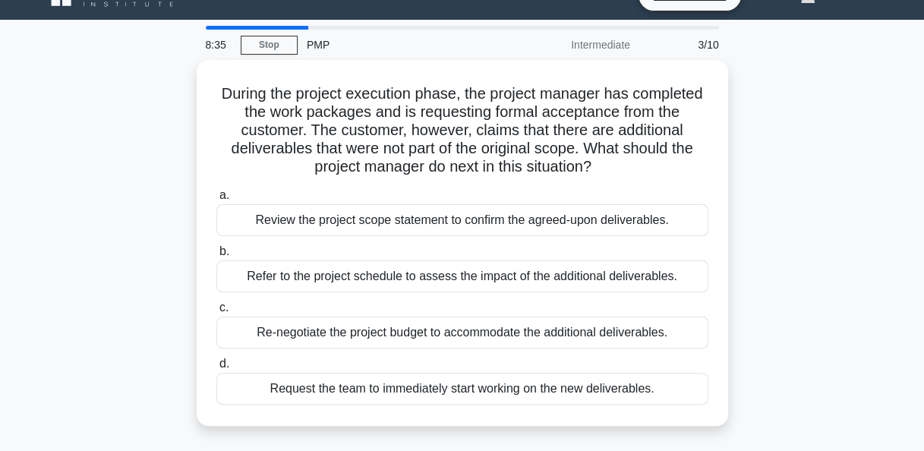
scroll to position [0, 0]
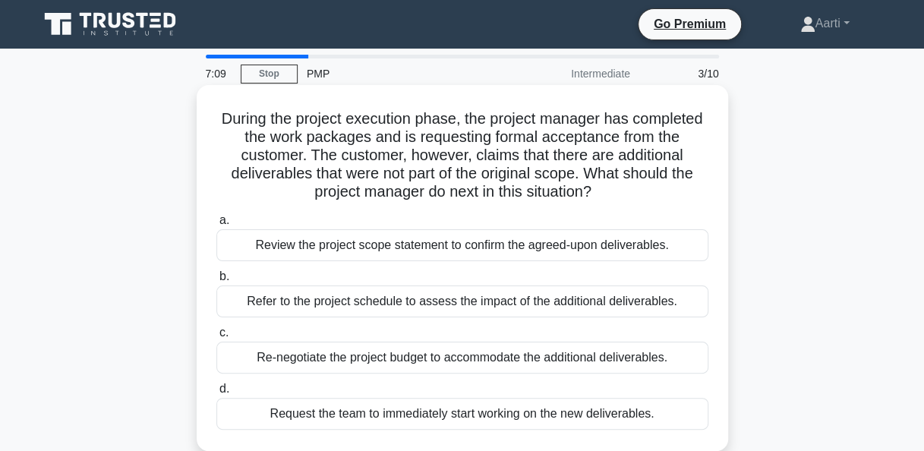
click at [497, 251] on div "Review the project scope statement to confirm the agreed-upon deliverables." at bounding box center [462, 245] width 492 height 32
click at [216, 226] on input "a. Review the project scope statement to confirm the agreed-upon deliverables." at bounding box center [216, 221] width 0 height 10
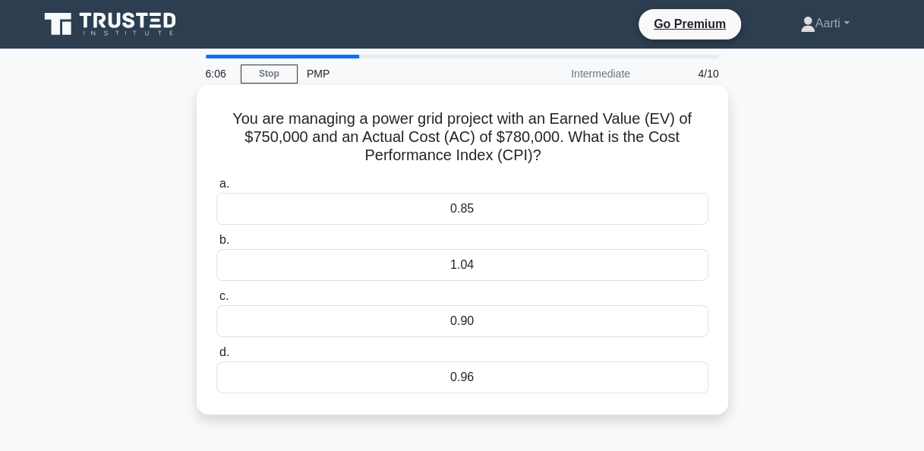
click at [498, 381] on div "0.96" at bounding box center [462, 377] width 492 height 32
click at [216, 358] on input "d. 0.96" at bounding box center [216, 353] width 0 height 10
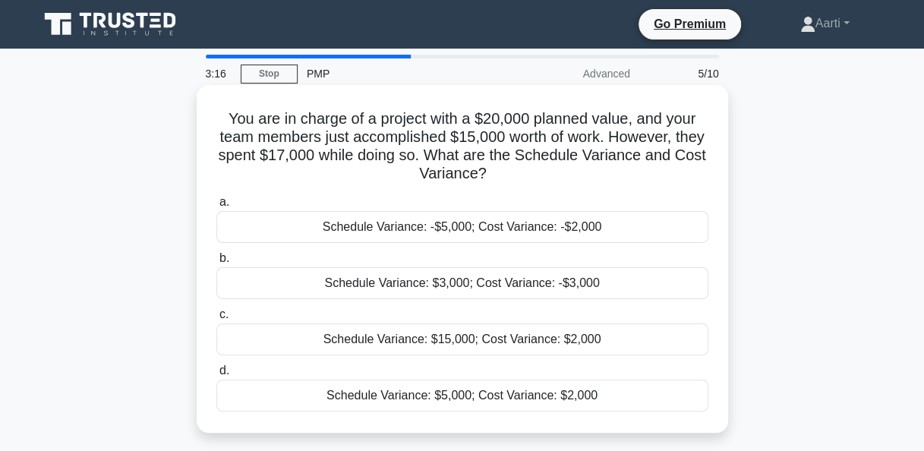
click at [465, 235] on div "Schedule Variance: -$5,000; Cost Variance: -$2,000" at bounding box center [462, 227] width 492 height 32
click at [216, 207] on input "a. Schedule Variance: -$5,000; Cost Variance: -$2,000" at bounding box center [216, 202] width 0 height 10
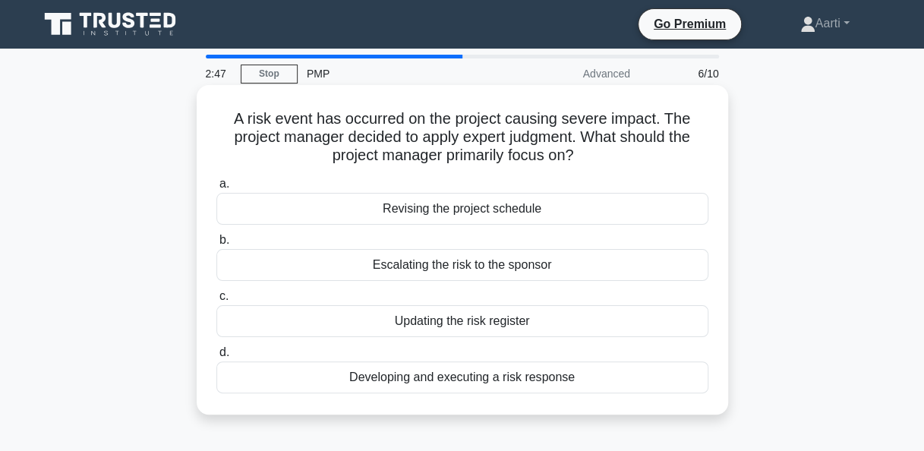
click at [447, 380] on div "Developing and executing a risk response" at bounding box center [462, 377] width 492 height 32
click at [216, 358] on input "d. Developing and executing a risk response" at bounding box center [216, 353] width 0 height 10
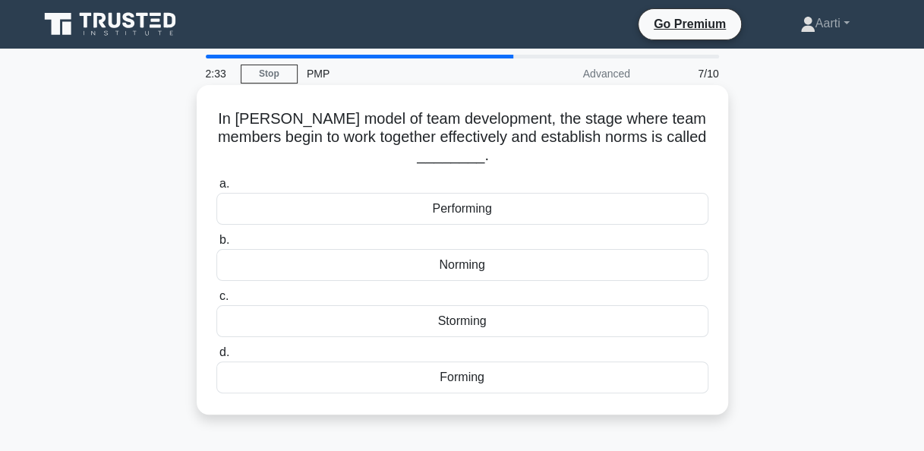
click at [402, 267] on div "Norming" at bounding box center [462, 265] width 492 height 32
click at [216, 245] on input "b. Norming" at bounding box center [216, 240] width 0 height 10
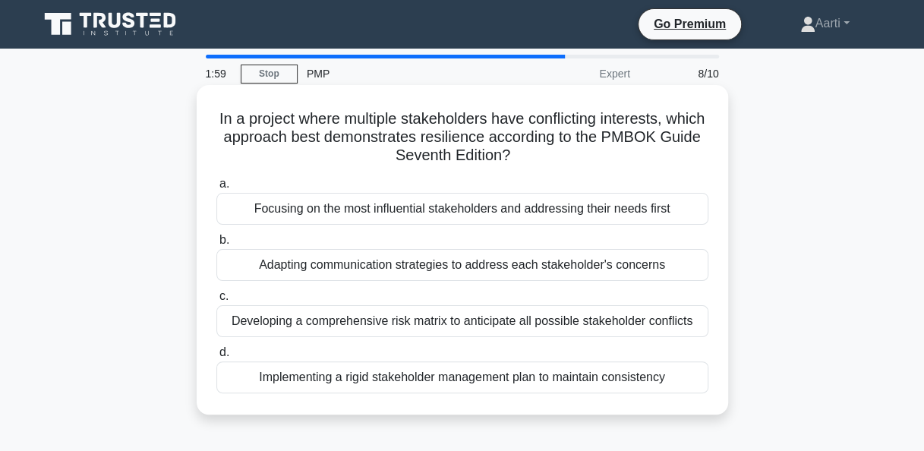
click at [327, 322] on div "Developing a comprehensive risk matrix to anticipate all possible stakeholder c…" at bounding box center [462, 321] width 492 height 32
click at [216, 301] on input "c. Developing a comprehensive risk matrix to anticipate all possible stakeholde…" at bounding box center [216, 297] width 0 height 10
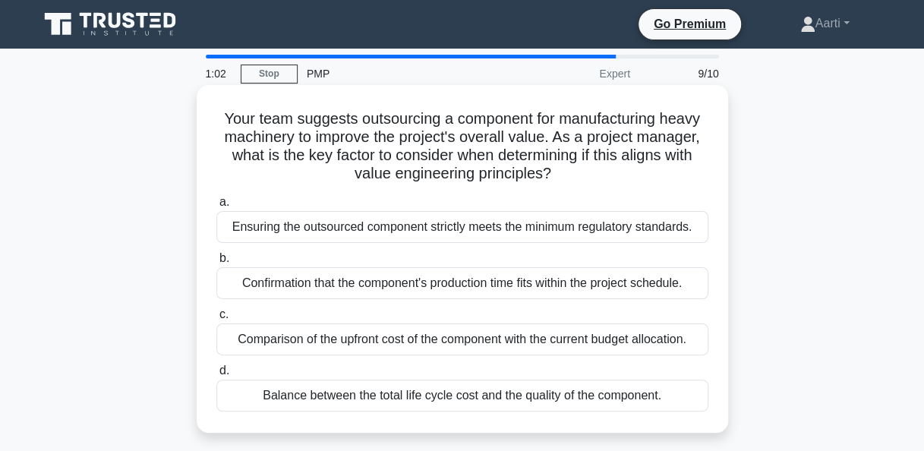
click at [441, 395] on div "Balance between the total life cycle cost and the quality of the component." at bounding box center [462, 396] width 492 height 32
click at [216, 376] on input "d. Balance between the total life cycle cost and the quality of the component." at bounding box center [216, 371] width 0 height 10
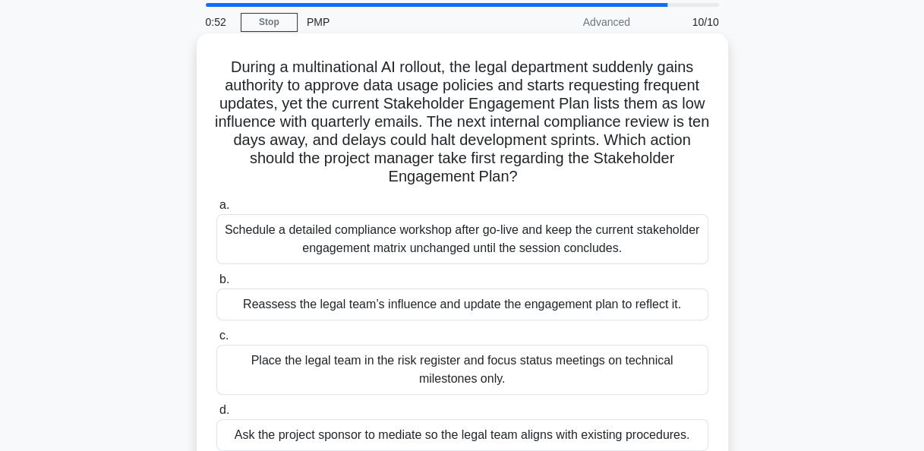
scroll to position [76, 0]
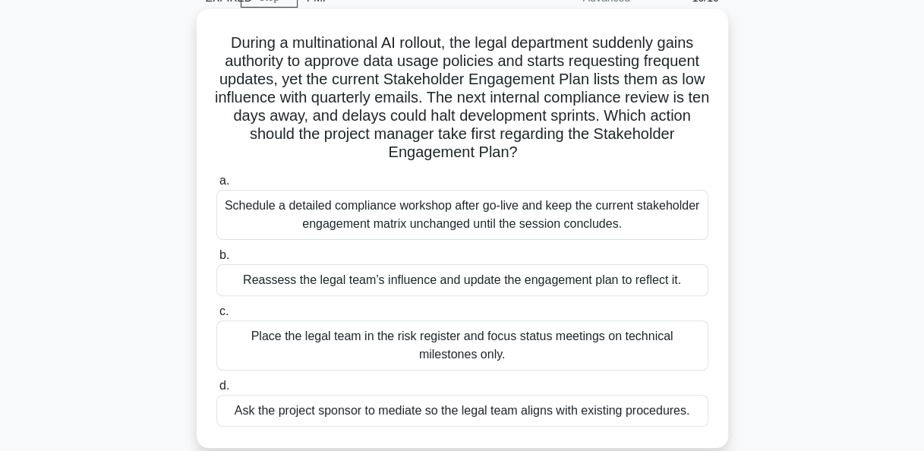
click at [437, 282] on div "Reassess the legal team’s influence and update the engagement plan to reflect i…" at bounding box center [462, 280] width 492 height 32
click at [216, 260] on input "b. Reassess the legal team’s influence and update the engagement plan to reflec…" at bounding box center [216, 256] width 0 height 10
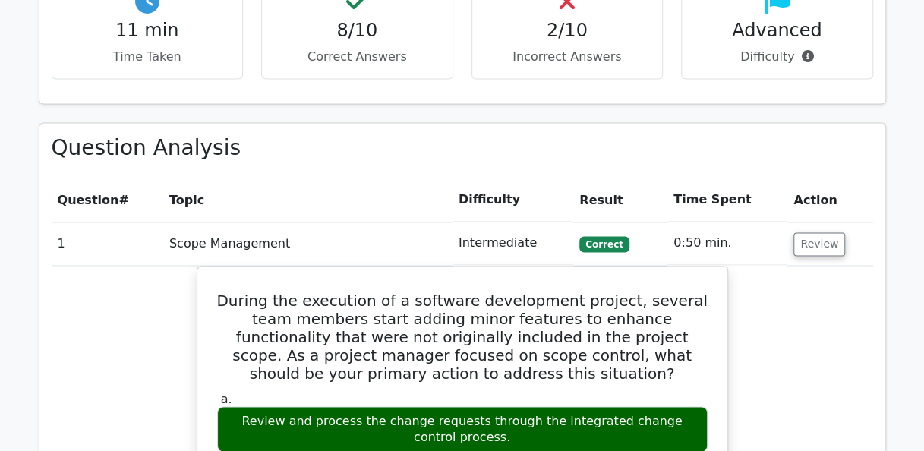
scroll to position [1139, 0]
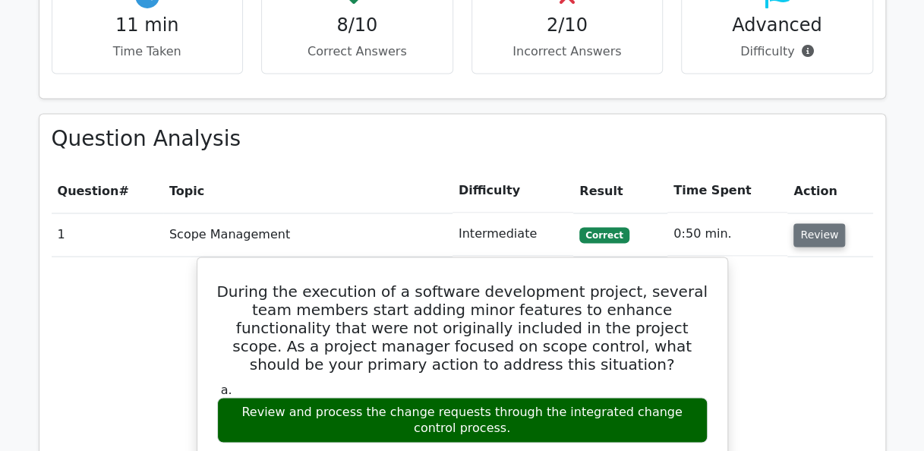
click at [812, 223] on button "Review" at bounding box center [819, 235] width 52 height 24
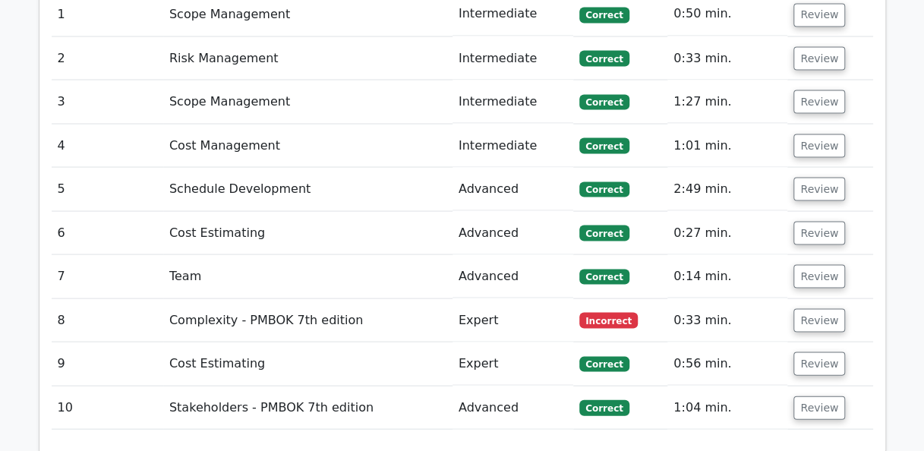
scroll to position [1367, 0]
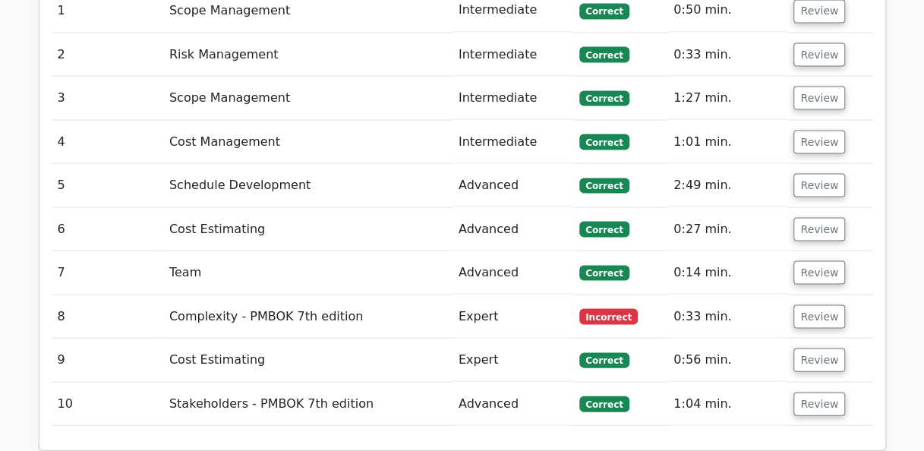
click at [345, 396] on div "Question Analysis Question # Topic Difficulty Result Time Spent Action 1 Scope …" at bounding box center [463, 179] width 866 height 580
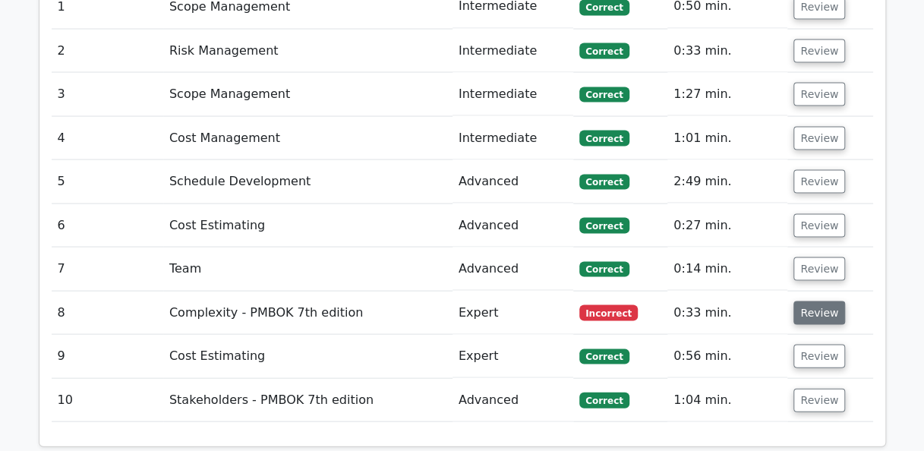
click at [820, 301] on button "Review" at bounding box center [819, 313] width 52 height 24
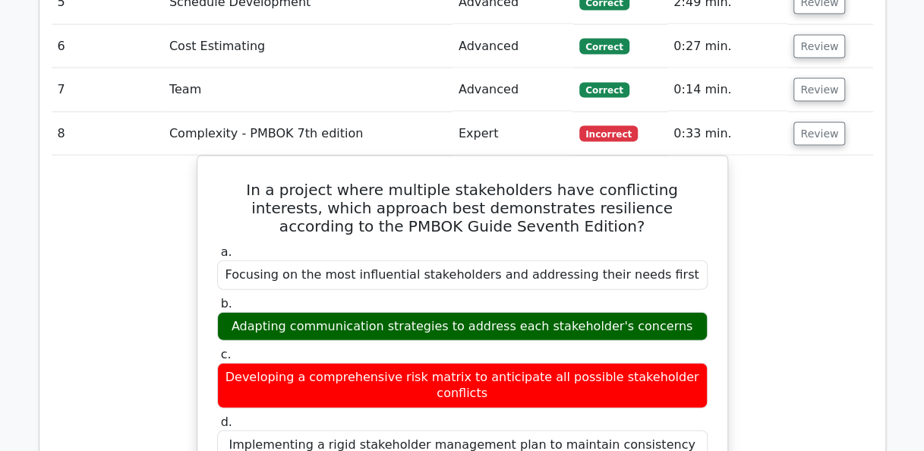
scroll to position [1594, 0]
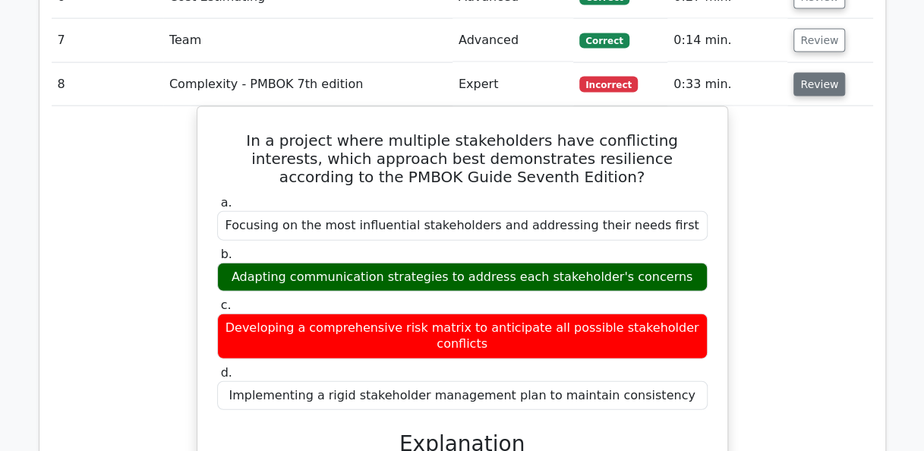
click at [820, 73] on button "Review" at bounding box center [819, 85] width 52 height 24
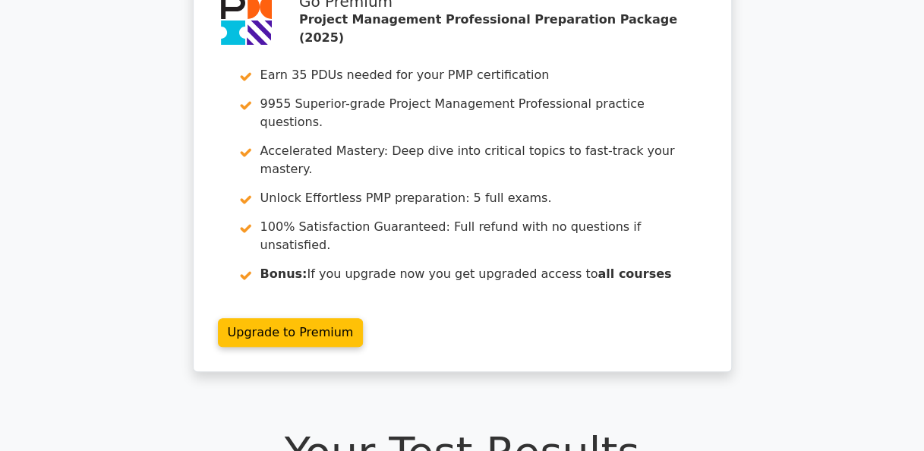
scroll to position [0, 0]
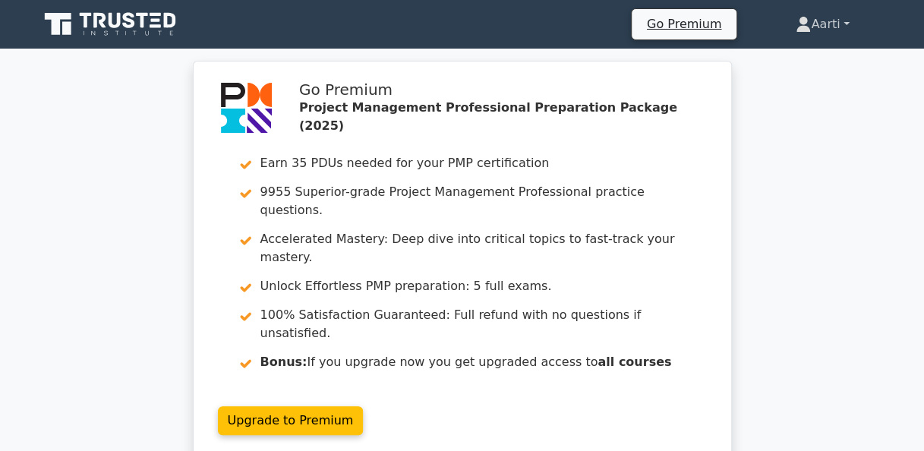
click at [830, 23] on link "Aarti" at bounding box center [822, 24] width 126 height 30
click at [791, 61] on link "Profile" at bounding box center [820, 60] width 120 height 24
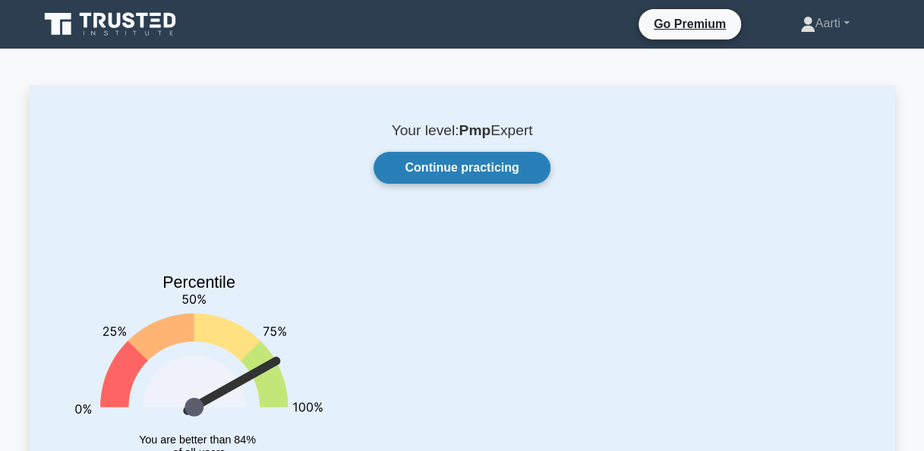
click at [468, 167] on link "Continue practicing" at bounding box center [462, 168] width 176 height 32
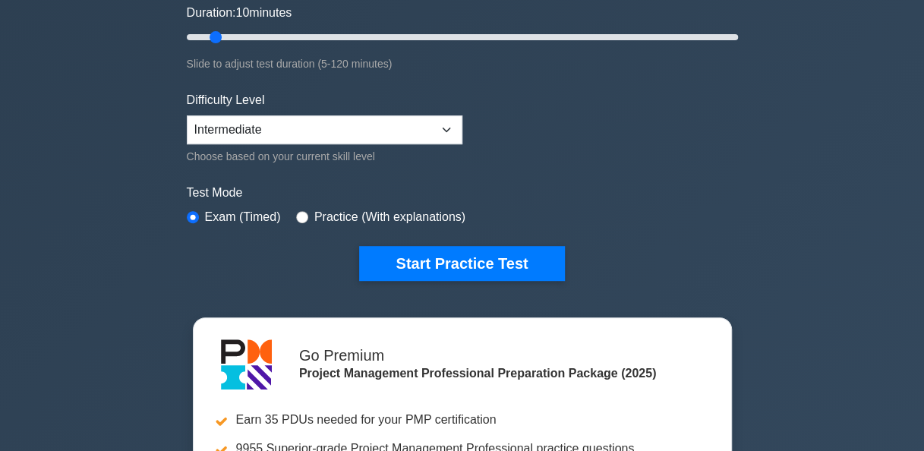
scroll to position [380, 0]
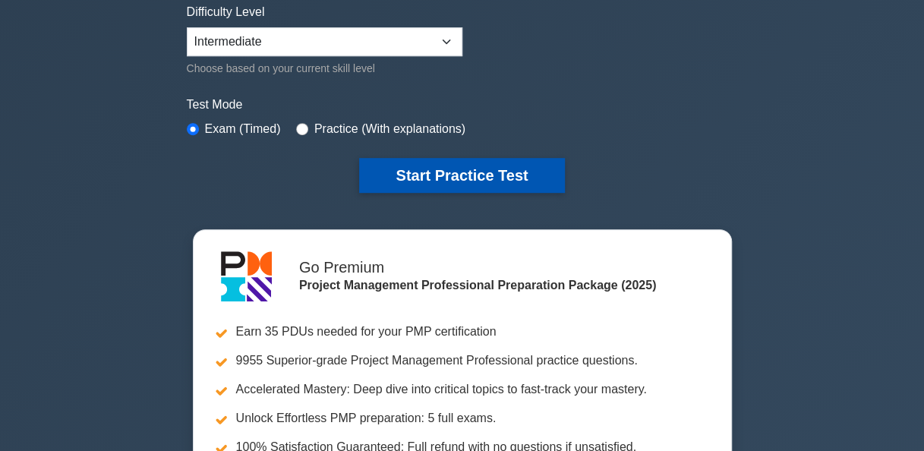
click at [461, 170] on button "Start Practice Test" at bounding box center [461, 175] width 205 height 35
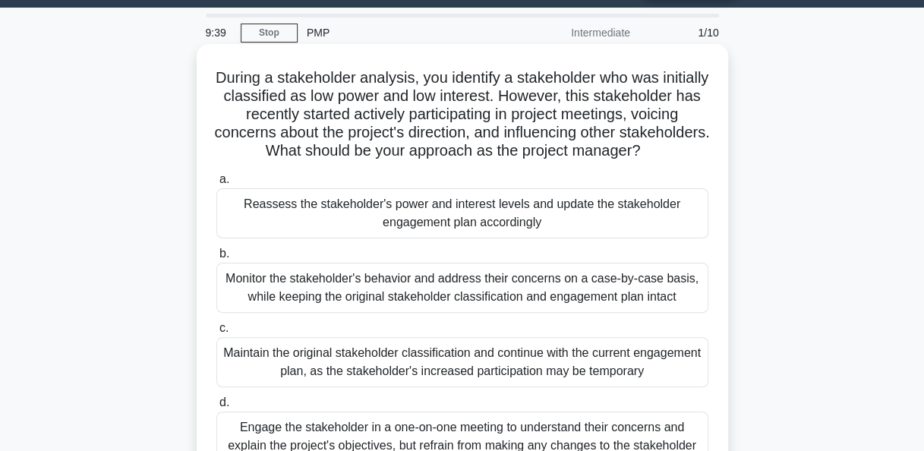
scroll to position [76, 0]
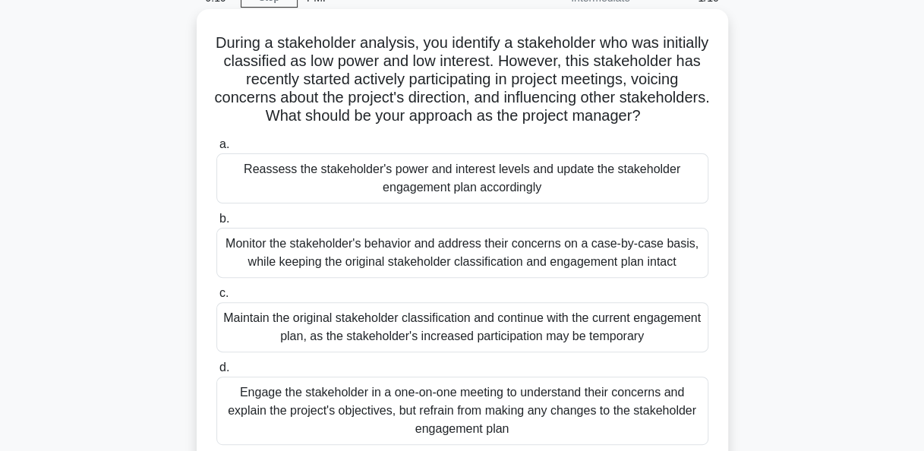
click at [490, 203] on div "Reassess the stakeholder's power and interest levels and update the stakeholder…" at bounding box center [462, 178] width 492 height 50
click at [216, 150] on input "a. Reassess the stakeholder's power and interest levels and update the stakehol…" at bounding box center [216, 145] width 0 height 10
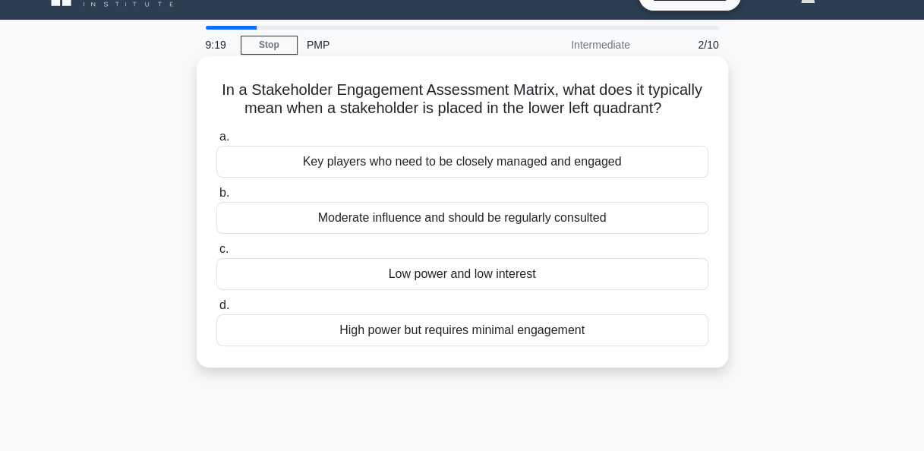
scroll to position [0, 0]
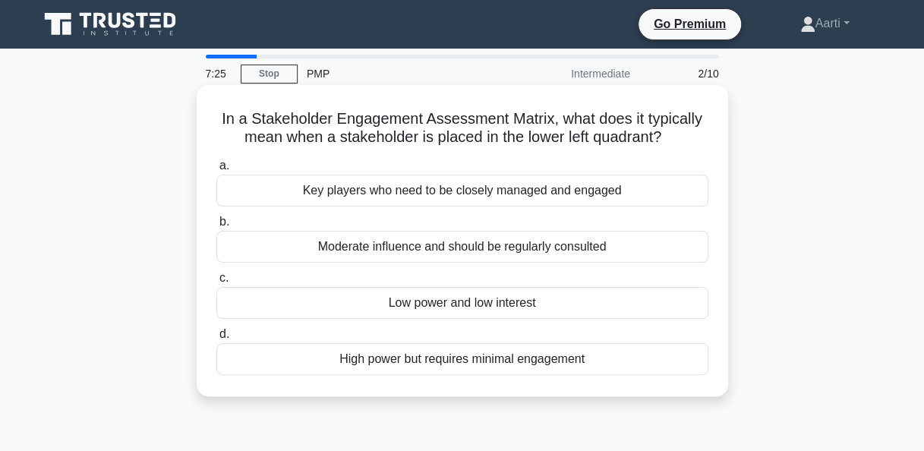
click at [471, 301] on div "Low power and low interest" at bounding box center [462, 303] width 492 height 32
click at [216, 283] on input "c. Low power and low interest" at bounding box center [216, 278] width 0 height 10
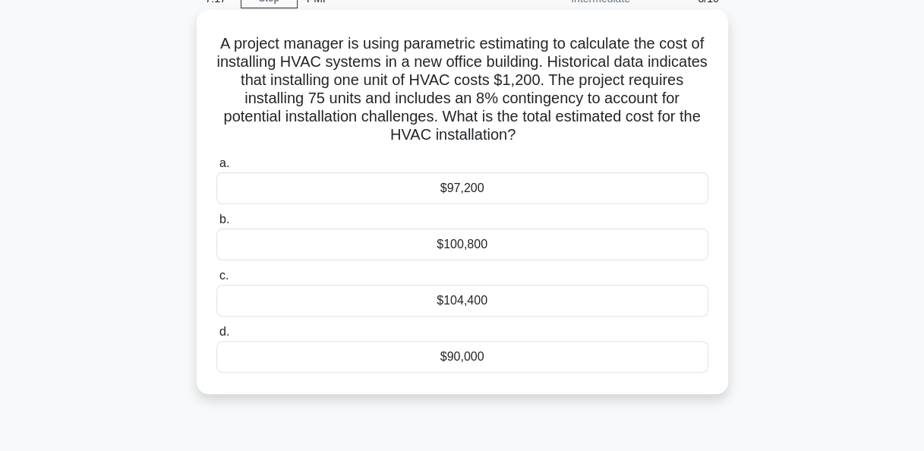
scroll to position [76, 0]
click at [487, 187] on div "$97,200" at bounding box center [462, 188] width 492 height 32
click at [216, 168] on input "a. $97,200" at bounding box center [216, 163] width 0 height 10
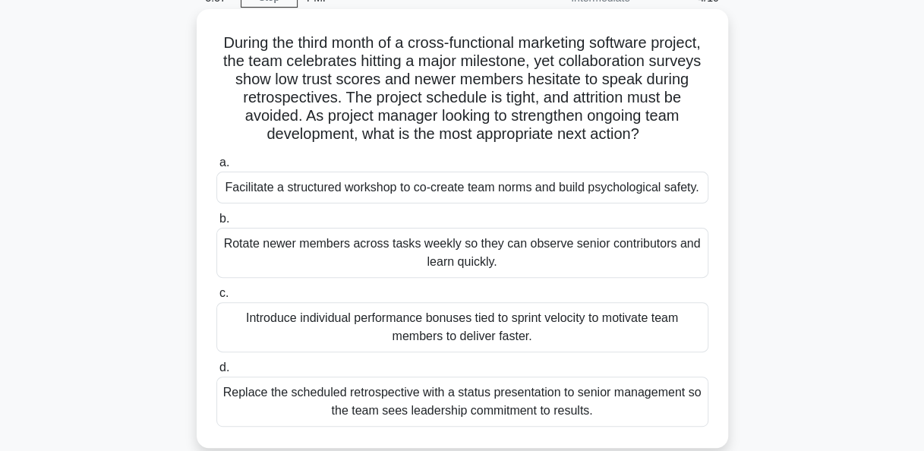
scroll to position [152, 0]
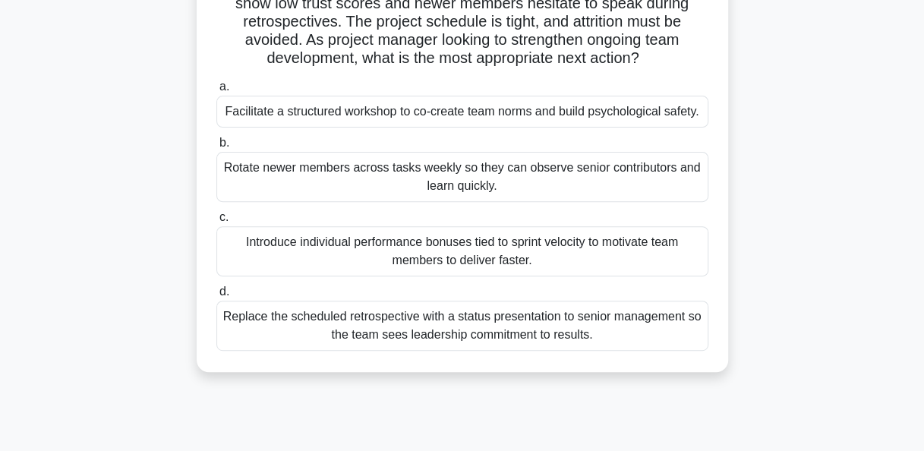
click at [385, 113] on div "Facilitate a structured workshop to co-create team norms and build psychologica…" at bounding box center [462, 112] width 492 height 32
click at [216, 92] on input "a. Facilitate a structured workshop to co-create team norms and build psycholog…" at bounding box center [216, 87] width 0 height 10
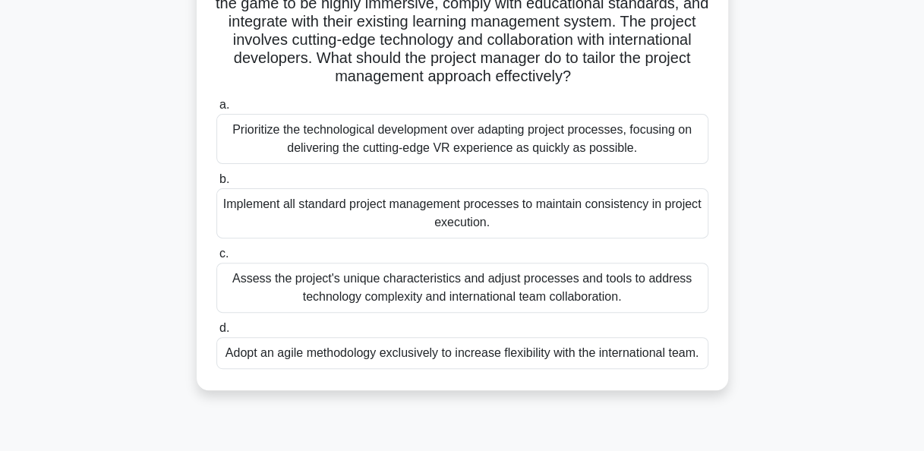
click at [279, 289] on div "Assess the project's unique characteristics and adjust processes and tools to a…" at bounding box center [462, 288] width 492 height 50
click at [216, 259] on input "c. Assess the project's unique characteristics and adjust processes and tools t…" at bounding box center [216, 254] width 0 height 10
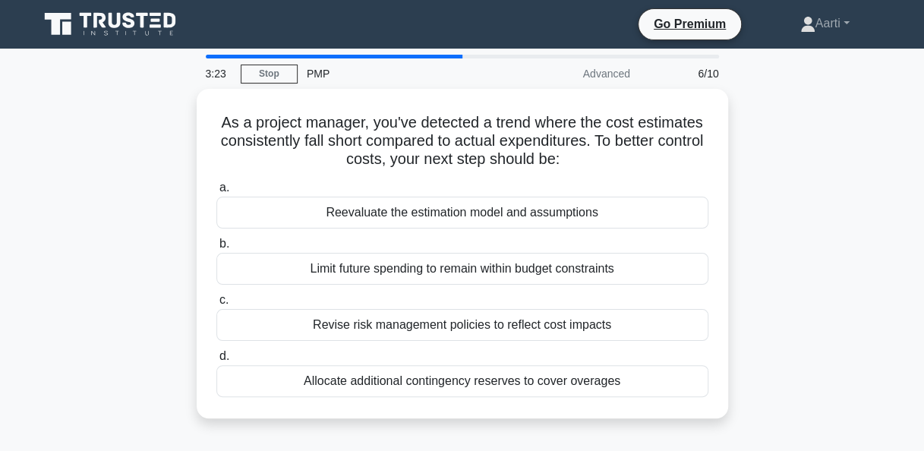
scroll to position [0, 0]
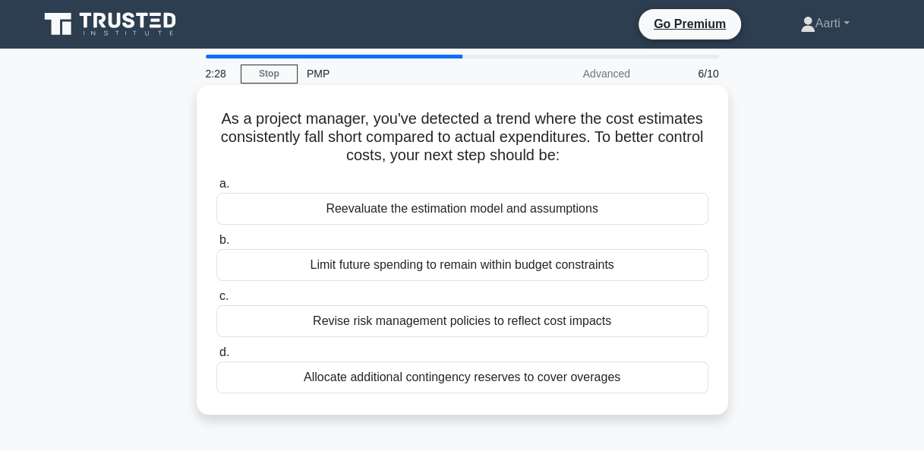
click at [400, 214] on div "Reevaluate the estimation model and assumptions" at bounding box center [462, 209] width 492 height 32
click at [216, 189] on input "a. Reevaluate the estimation model and assumptions" at bounding box center [216, 184] width 0 height 10
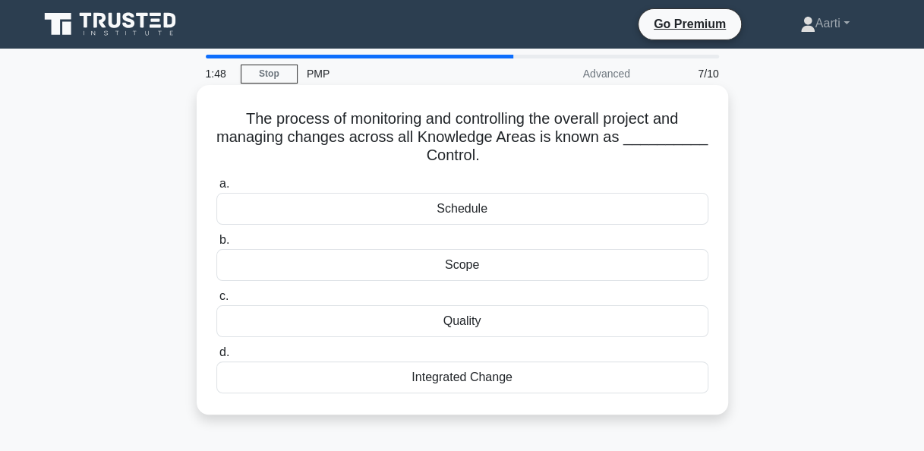
click at [460, 269] on div "Scope" at bounding box center [462, 265] width 492 height 32
click at [216, 245] on input "b. Scope" at bounding box center [216, 240] width 0 height 10
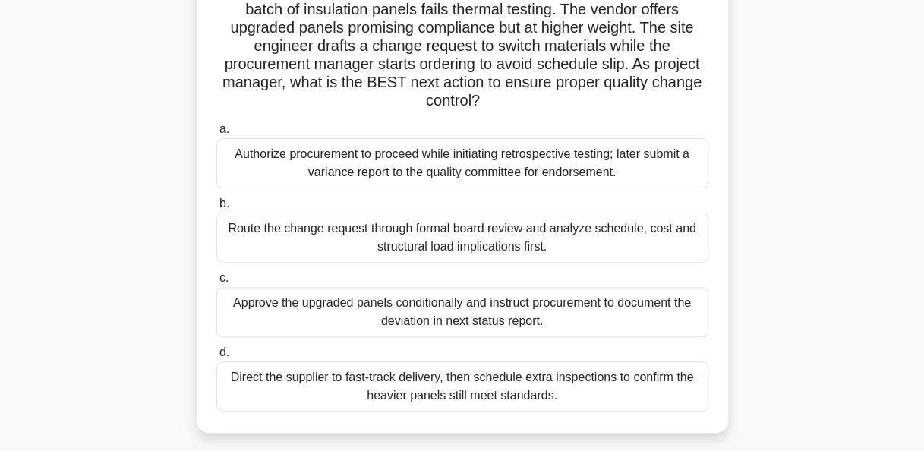
scroll to position [152, 0]
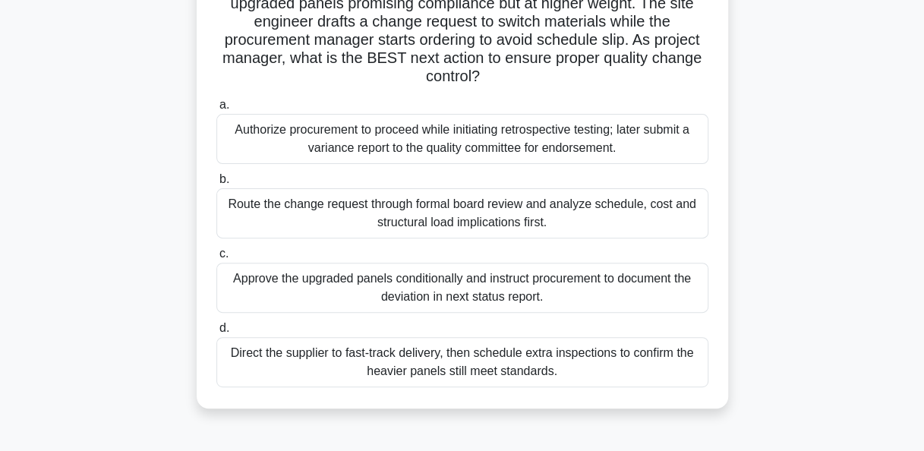
click at [432, 211] on div "Route the change request through formal board review and analyze schedule, cost…" at bounding box center [462, 213] width 492 height 50
click at [216, 185] on input "b. Route the change request through formal board review and analyze schedule, c…" at bounding box center [216, 180] width 0 height 10
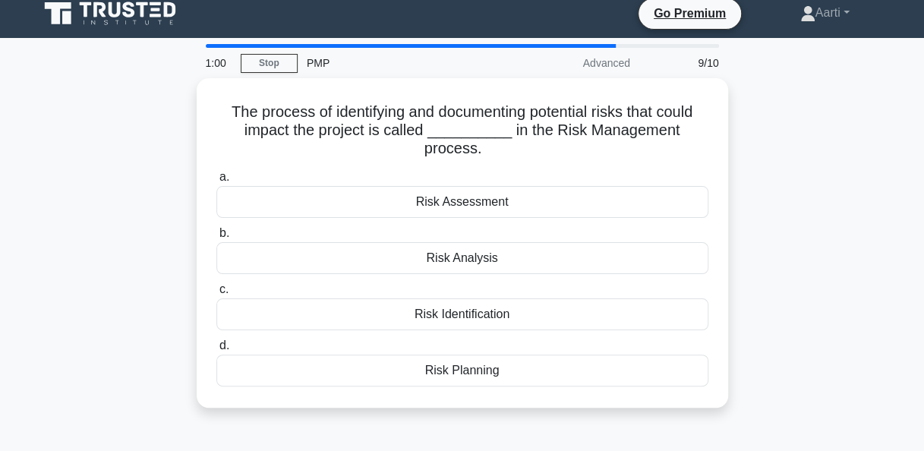
scroll to position [0, 0]
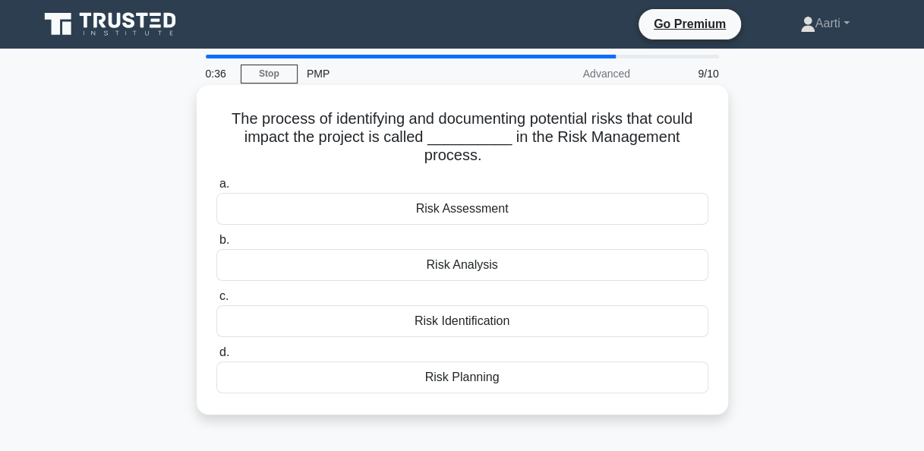
click at [415, 209] on div "Risk Assessment" at bounding box center [462, 209] width 492 height 32
click at [216, 189] on input "a. Risk Assessment" at bounding box center [216, 184] width 0 height 10
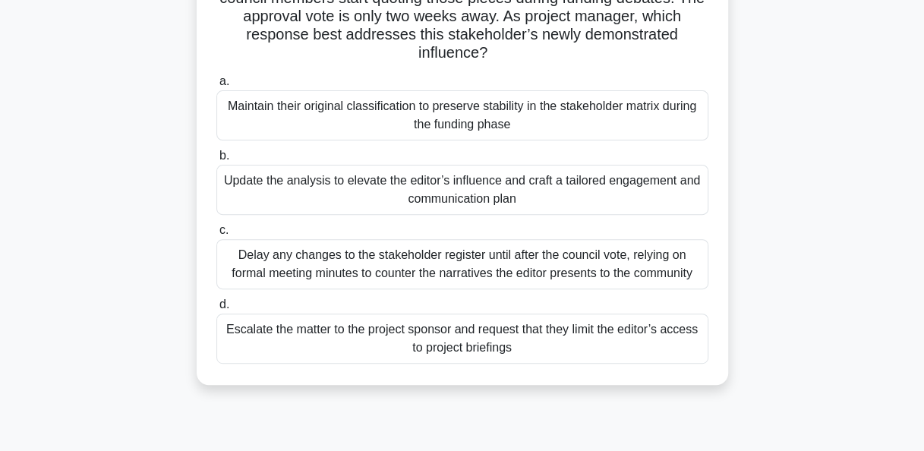
scroll to position [152, 0]
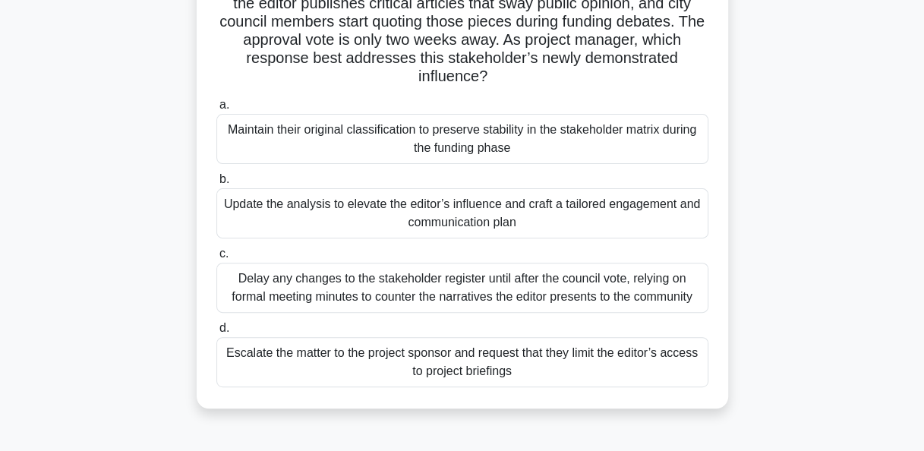
click at [314, 210] on div "Update the analysis to elevate the editor’s influence and craft a tailored enga…" at bounding box center [462, 213] width 492 height 50
click at [216, 185] on input "b. Update the analysis to elevate the editor’s influence and craft a tailored e…" at bounding box center [216, 180] width 0 height 10
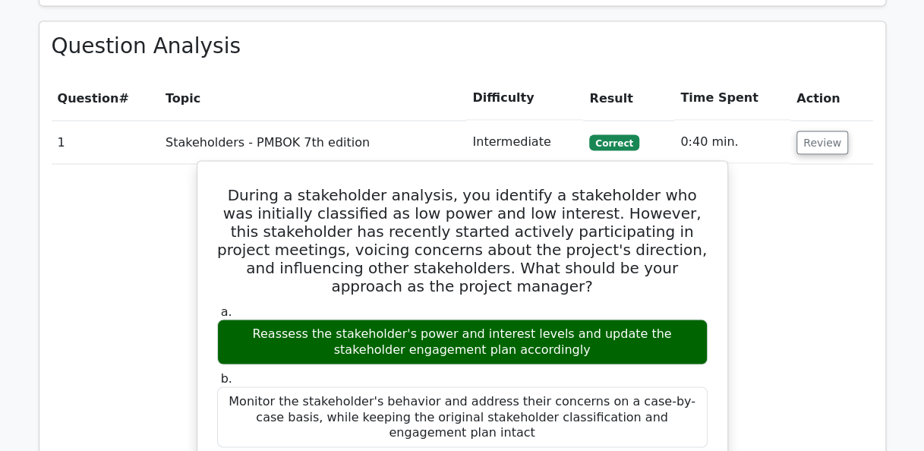
scroll to position [1215, 0]
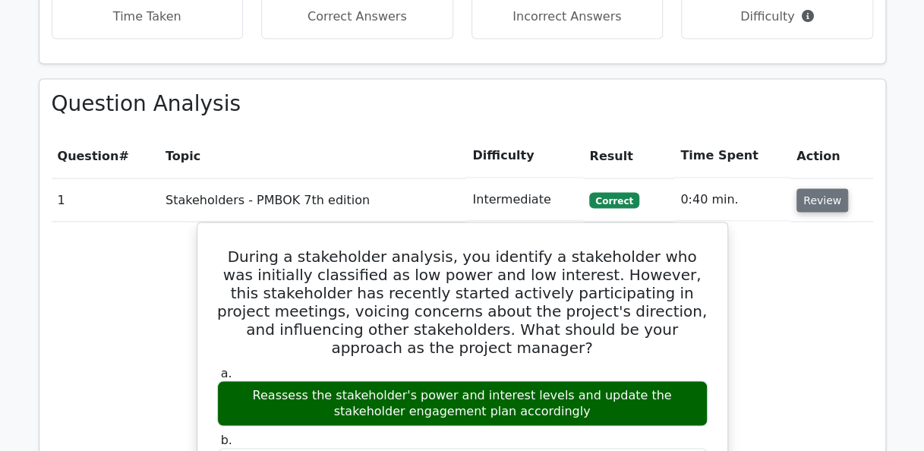
click at [822, 188] on button "Review" at bounding box center [822, 200] width 52 height 24
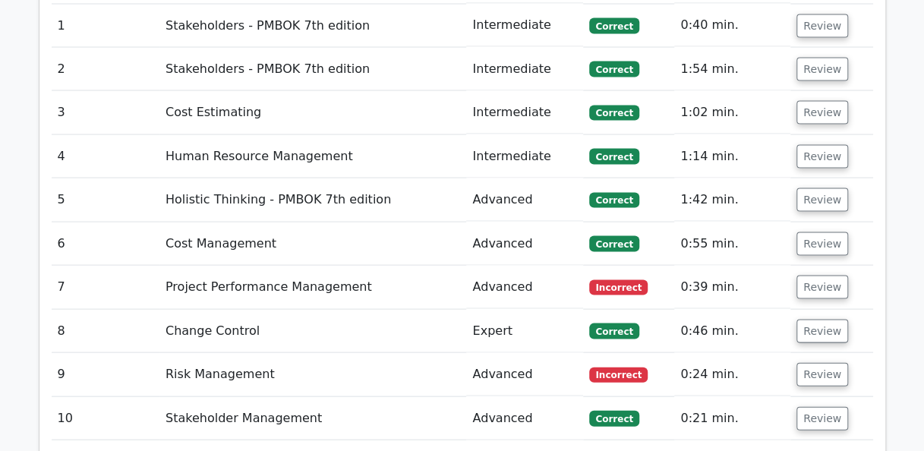
scroll to position [1443, 0]
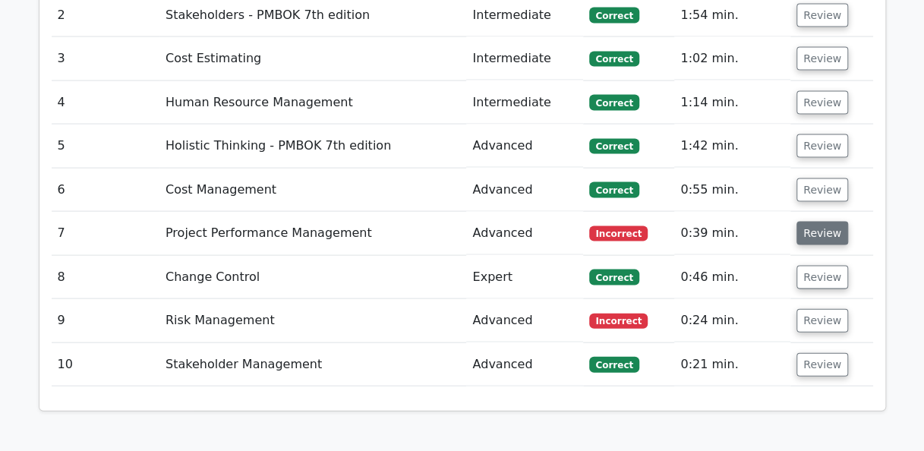
click at [807, 222] on button "Review" at bounding box center [822, 234] width 52 height 24
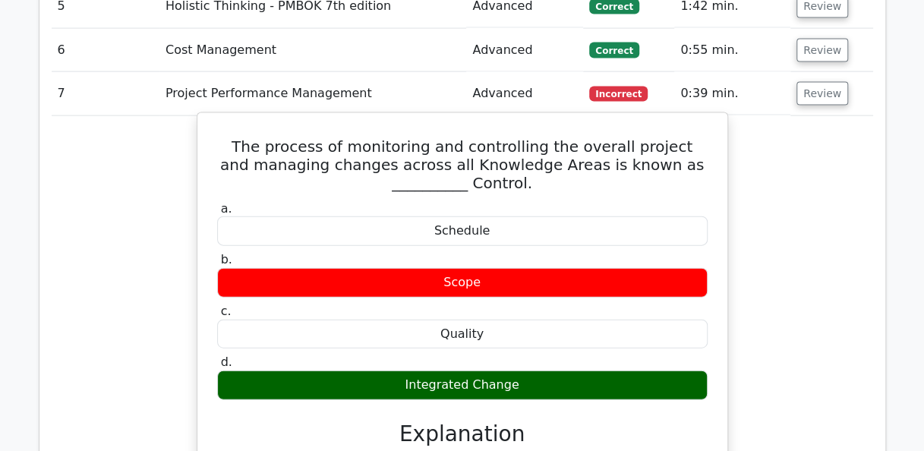
scroll to position [1594, 0]
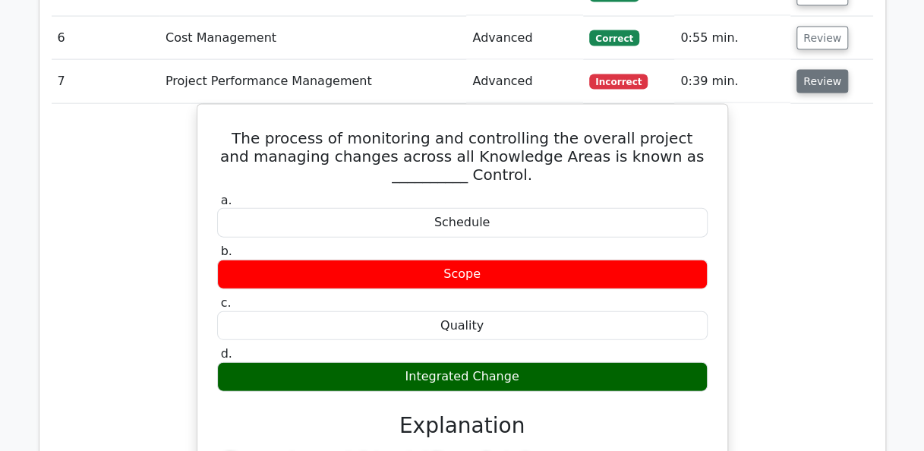
click at [825, 70] on button "Review" at bounding box center [822, 82] width 52 height 24
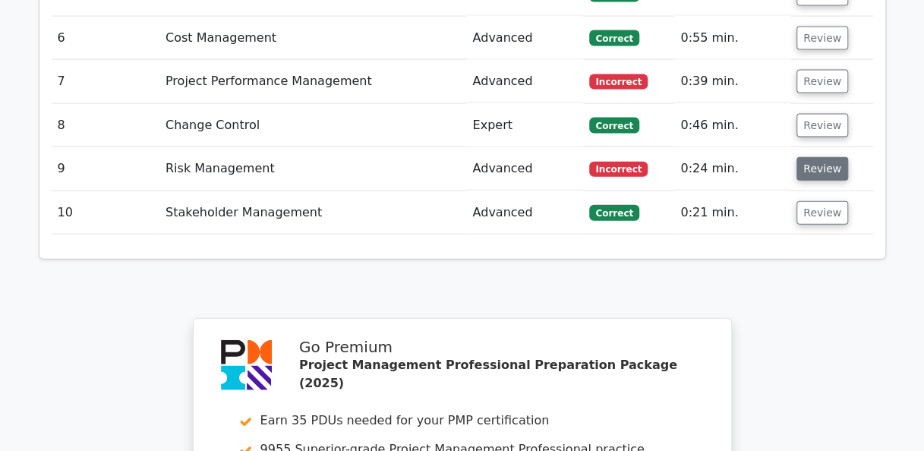
click at [822, 157] on button "Review" at bounding box center [822, 169] width 52 height 24
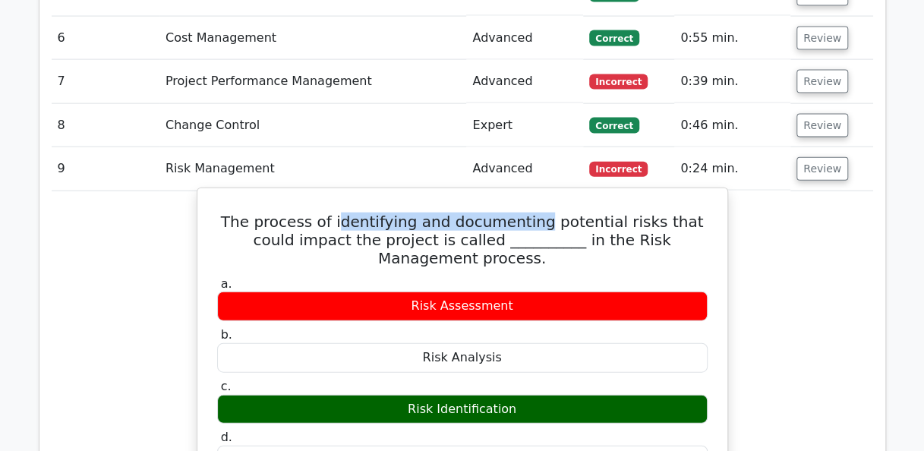
drag, startPoint x: 329, startPoint y: 158, endPoint x: 522, endPoint y: 168, distance: 193.9
click at [522, 213] on h5 "The process of identifying and documenting potential risks that could impact th…" at bounding box center [463, 240] width 494 height 55
click at [454, 395] on div "Risk Identification" at bounding box center [462, 410] width 490 height 30
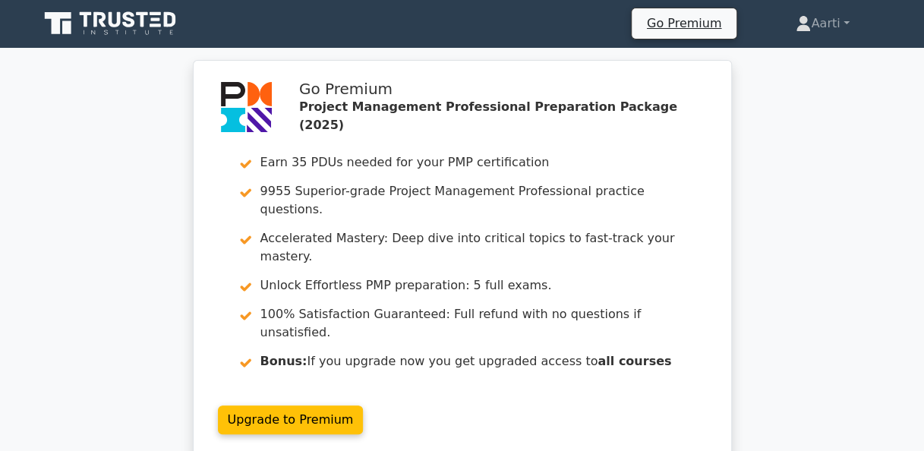
scroll to position [0, 0]
click at [796, 24] on icon at bounding box center [803, 24] width 15 height 15
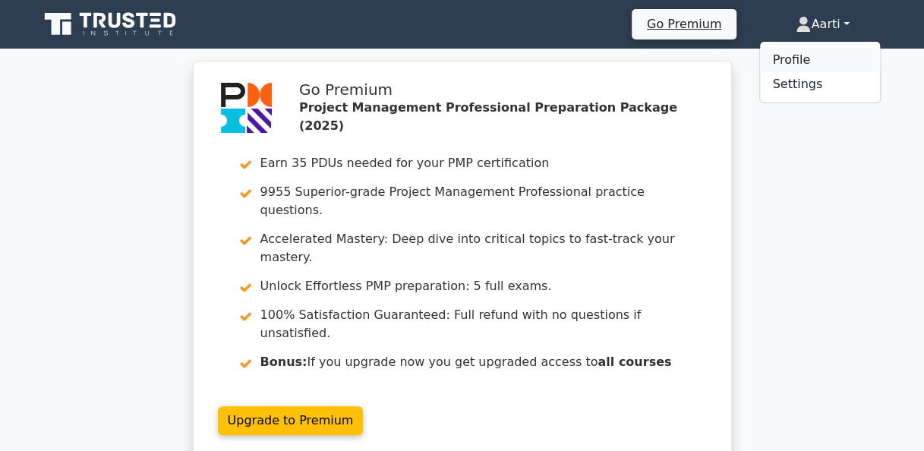
click at [768, 52] on link "Profile" at bounding box center [820, 60] width 120 height 24
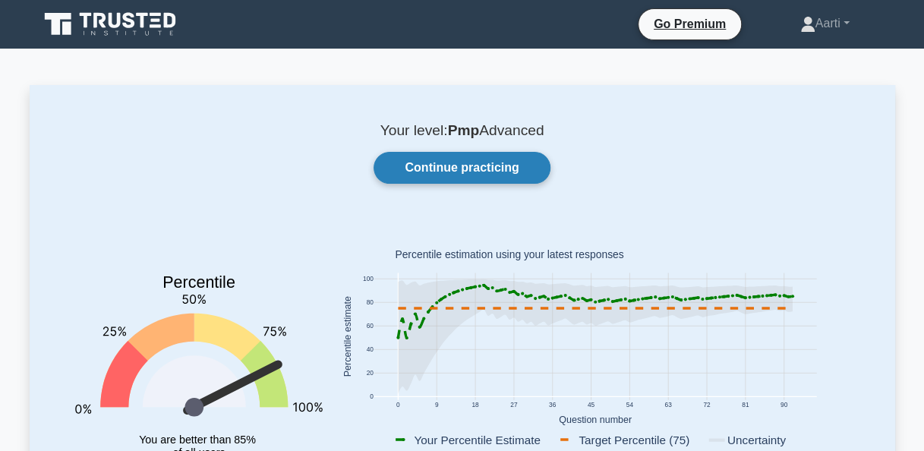
click at [500, 164] on link "Continue practicing" at bounding box center [462, 168] width 176 height 32
